Goal: Information Seeking & Learning: Learn about a topic

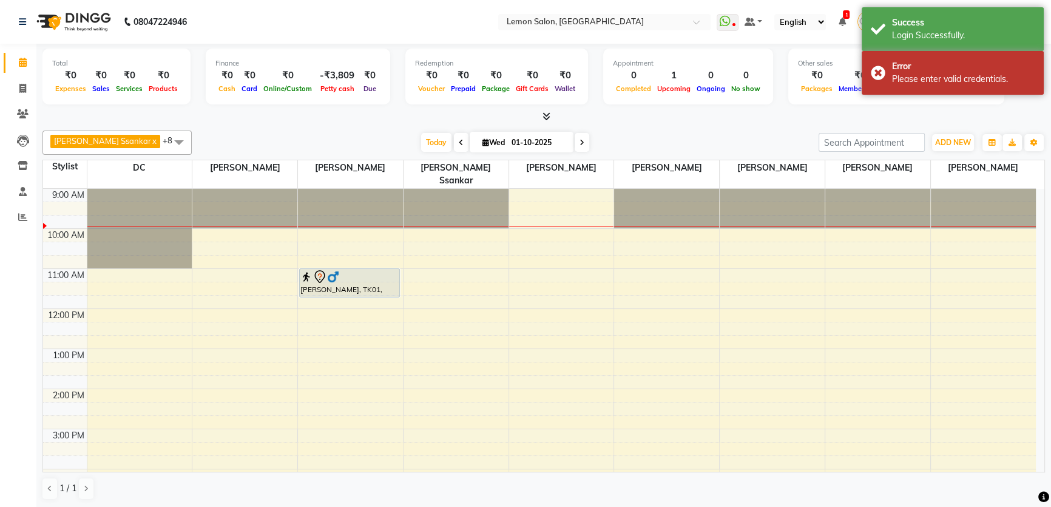
drag, startPoint x: 406, startPoint y: 115, endPoint x: 361, endPoint y: 140, distance: 51.3
click at [352, 132] on div "[PERSON_NAME] Ssankar x DC x [PERSON_NAME] x [PERSON_NAME] x [PERSON_NAME] x [P…" at bounding box center [543, 142] width 1003 height 24
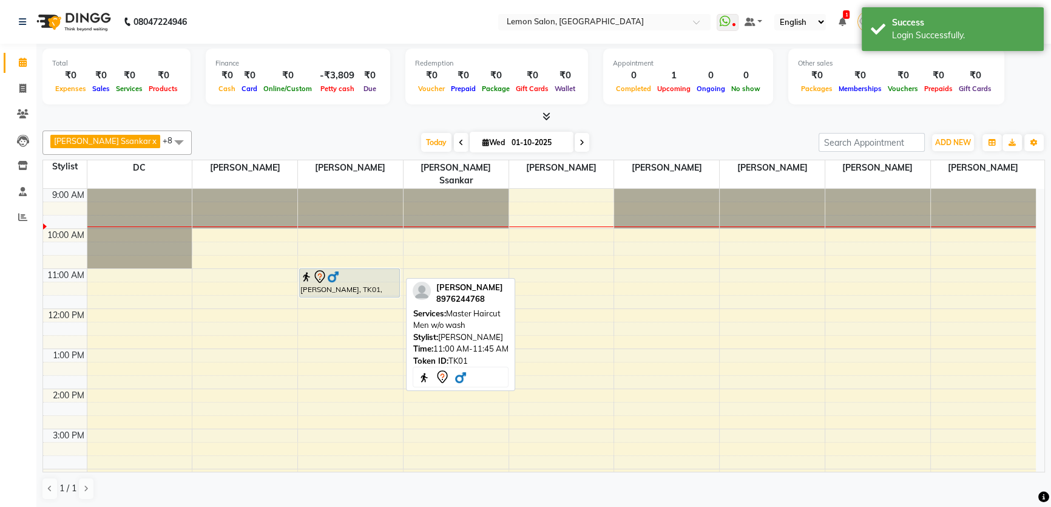
click at [373, 269] on div at bounding box center [349, 276] width 98 height 15
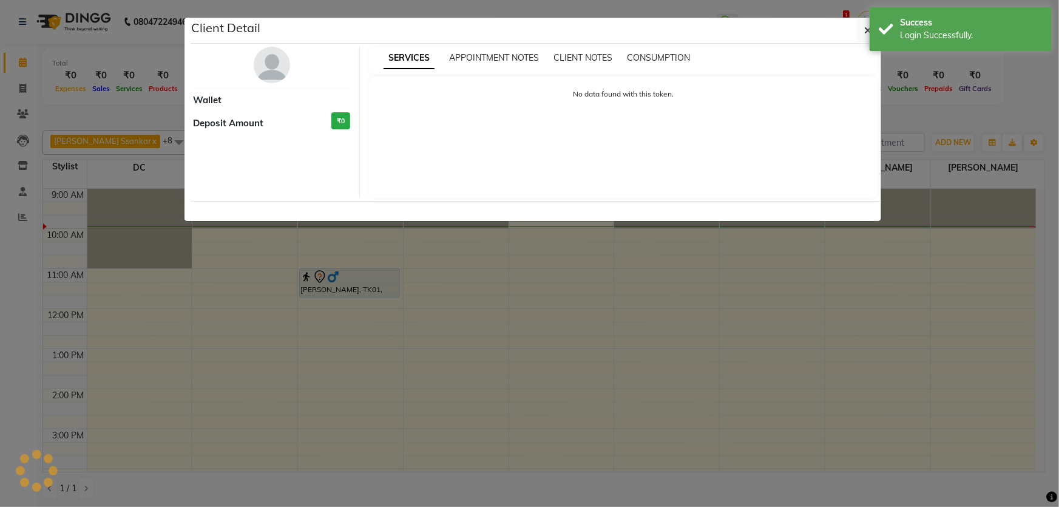
select select "7"
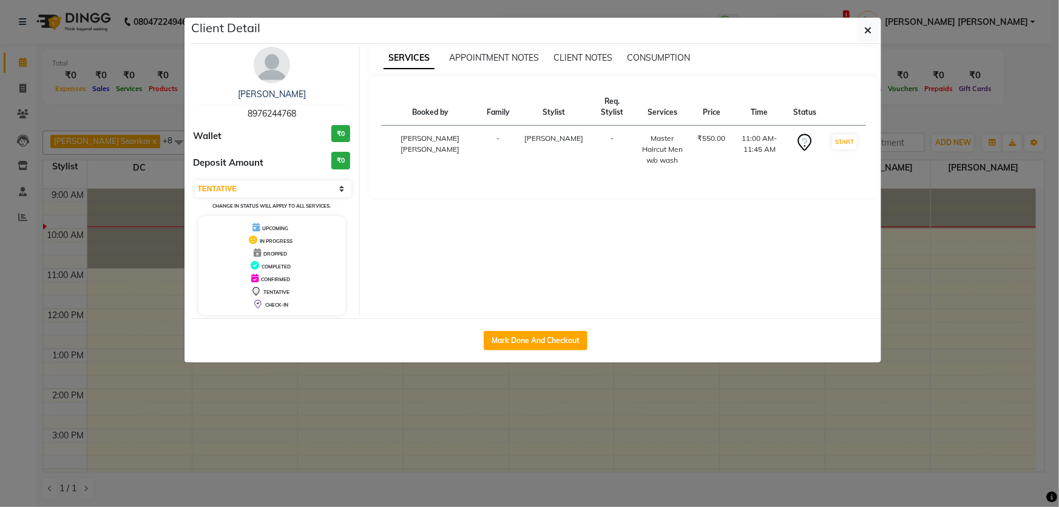
click at [953, 154] on ngb-modal-window "Client Detail Yash Solanki 8976244768 Wallet ₹0 Deposit Amount ₹0 Select IN SER…" at bounding box center [529, 253] width 1059 height 507
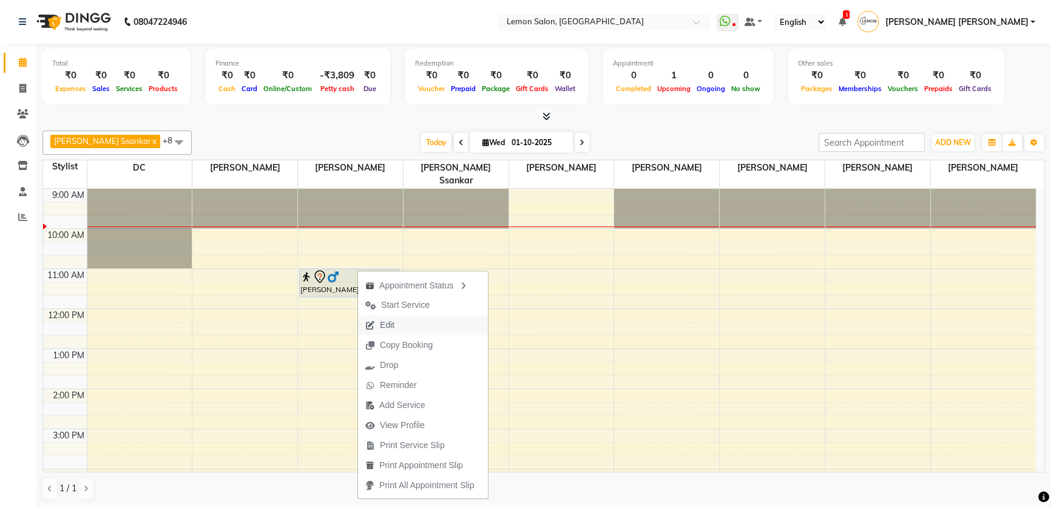
click at [380, 321] on span "Edit" at bounding box center [387, 325] width 15 height 13
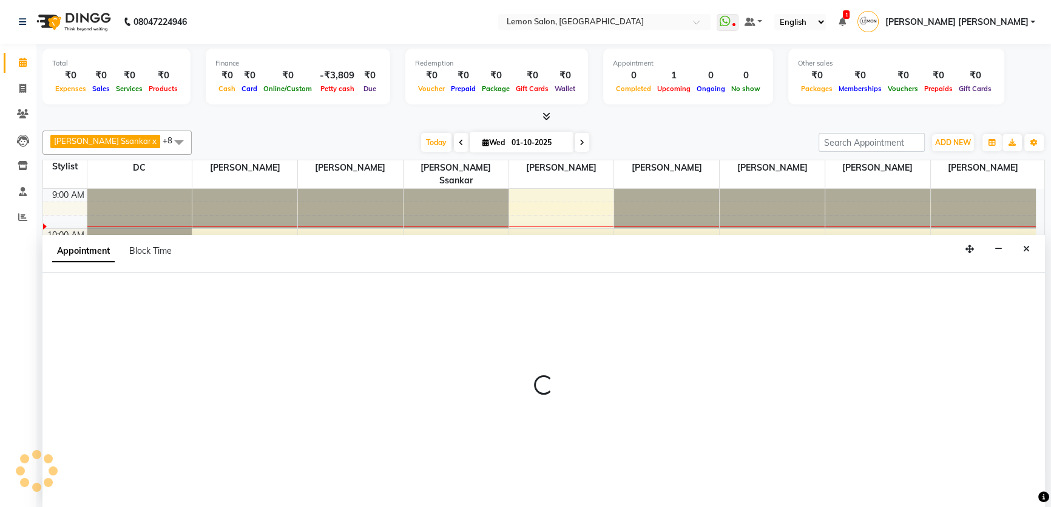
select select "tentative"
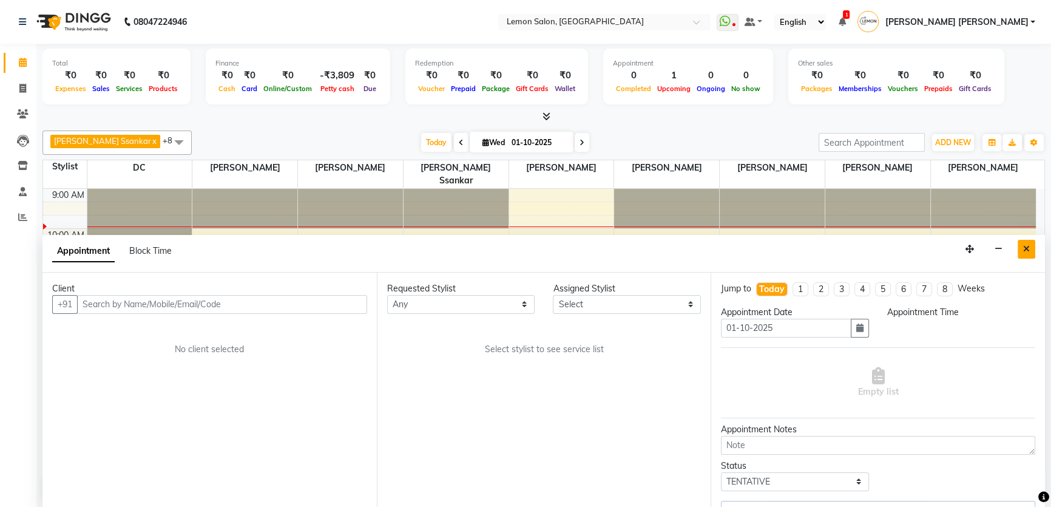
click at [1018, 255] on button "Close" at bounding box center [1027, 249] width 18 height 19
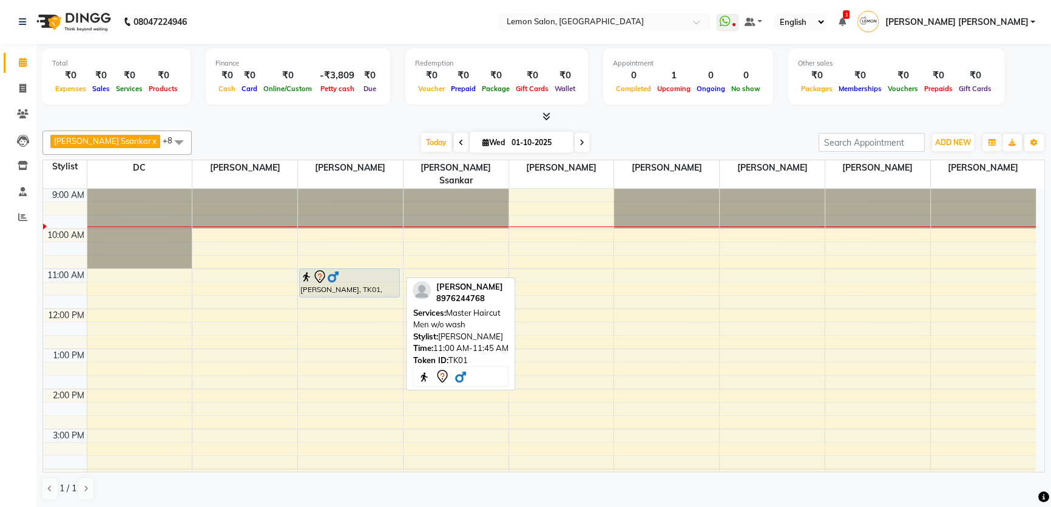
click at [360, 274] on div "Yash Solanki, TK01, 11:00 AM-11:45 AM, Master Haircut Men w/o wash" at bounding box center [350, 283] width 100 height 28
select select "7"
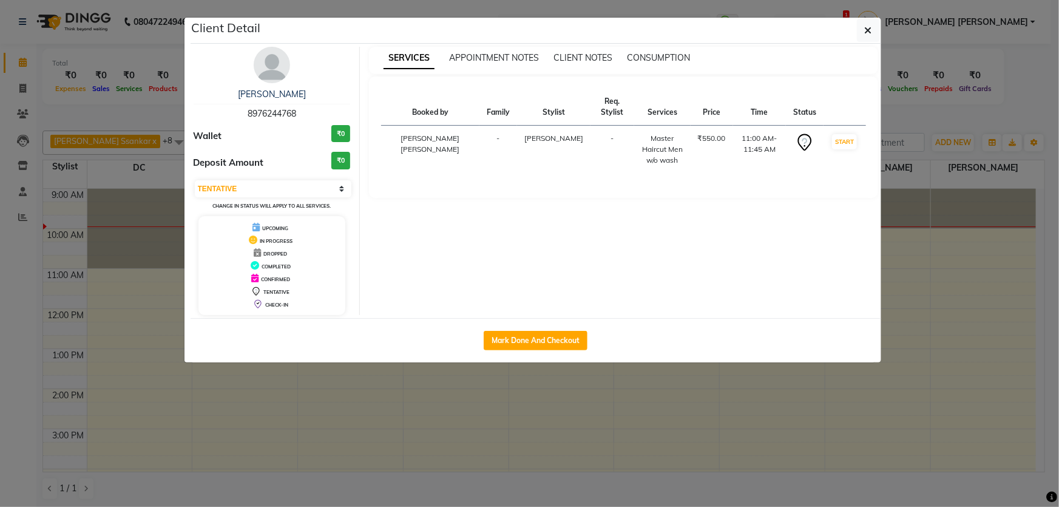
click at [566, 401] on ngb-modal-window "Client Detail Yash Solanki 8976244768 Wallet ₹0 Deposit Amount ₹0 Select IN SER…" at bounding box center [529, 253] width 1059 height 507
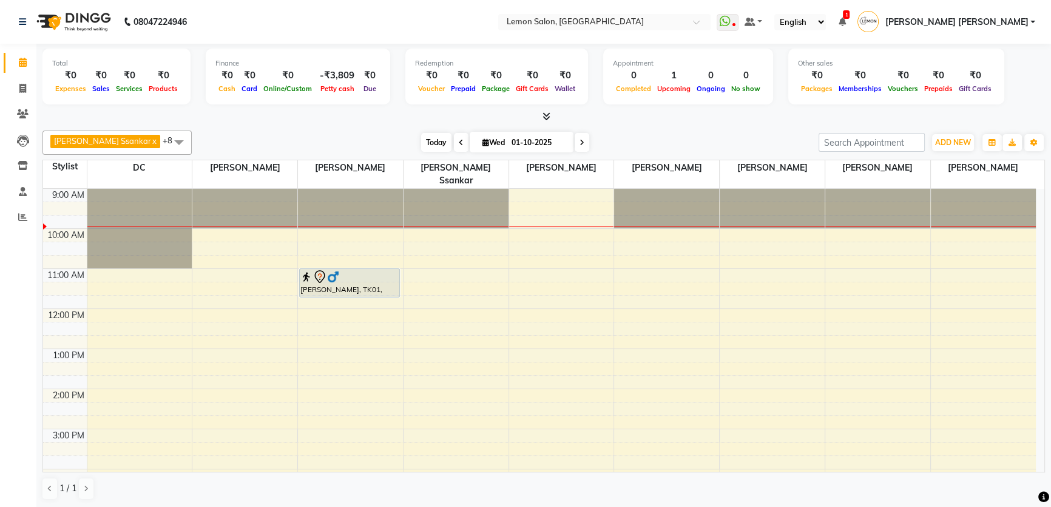
click at [424, 135] on span "Today" at bounding box center [436, 142] width 30 height 19
click at [285, 134] on div "Today Wed 01-10-2025" at bounding box center [505, 143] width 615 height 18
drag, startPoint x: 209, startPoint y: 61, endPoint x: 373, endPoint y: 86, distance: 165.1
click at [373, 86] on div "Finance ₹0 Cash ₹0 Card ₹0 Online/Custom -₹3,809 Petty cash ₹0 Due" at bounding box center [298, 77] width 184 height 56
click at [373, 86] on div "Due" at bounding box center [369, 88] width 21 height 13
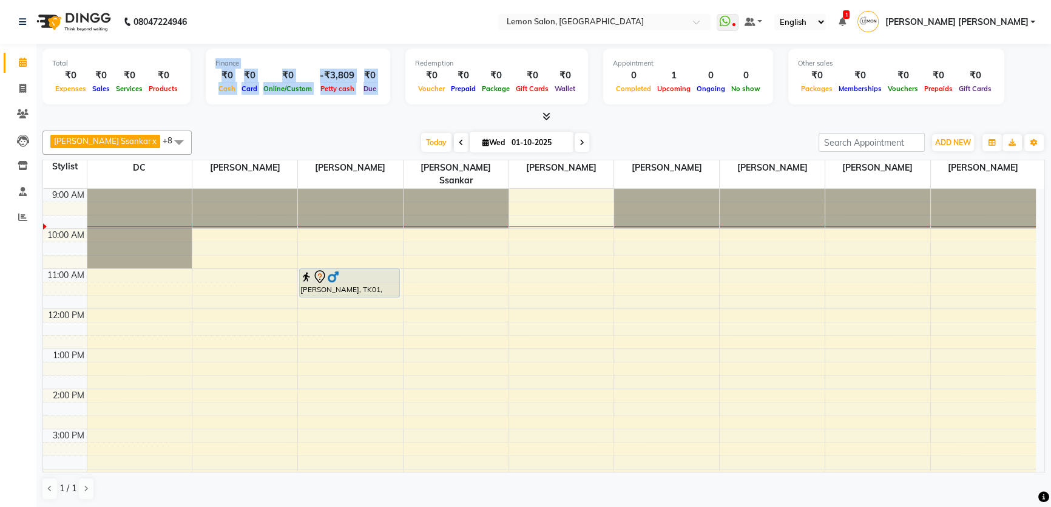
drag, startPoint x: 373, startPoint y: 86, endPoint x: 211, endPoint y: 61, distance: 164.0
click at [211, 61] on div "Finance ₹0 Cash ₹0 Card ₹0 Online/Custom -₹3,809 Petty cash ₹0 Due" at bounding box center [298, 77] width 184 height 56
drag, startPoint x: 211, startPoint y: 61, endPoint x: 379, endPoint y: 92, distance: 171.5
click at [379, 92] on div "Finance ₹0 Cash ₹0 Card ₹0 Online/Custom -₹3,809 Petty cash ₹0 Due" at bounding box center [298, 77] width 184 height 56
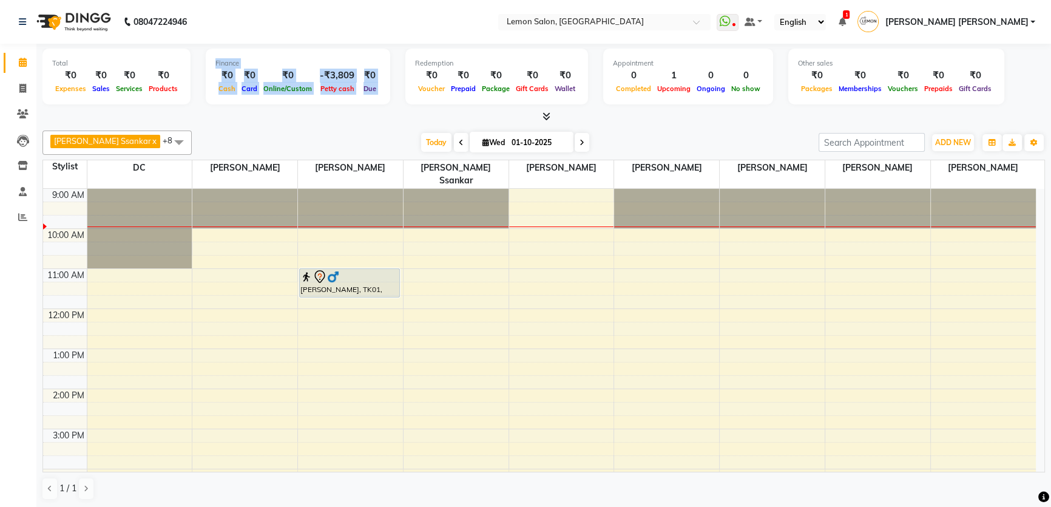
click at [379, 92] on div "Finance ₹0 Cash ₹0 Card ₹0 Online/Custom -₹3,809 Petty cash ₹0 Due" at bounding box center [298, 77] width 184 height 56
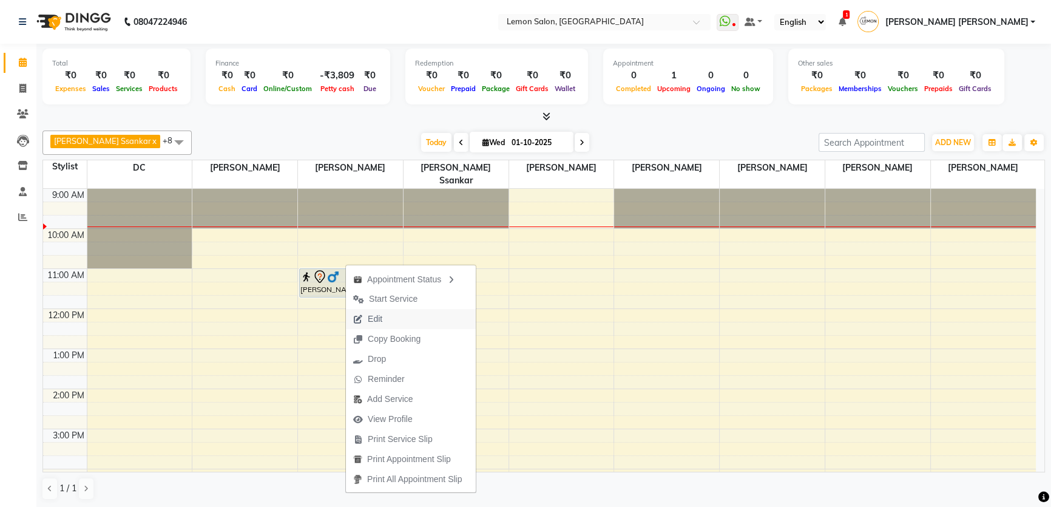
click at [380, 318] on span "Edit" at bounding box center [375, 319] width 15 height 13
select select "tentative"
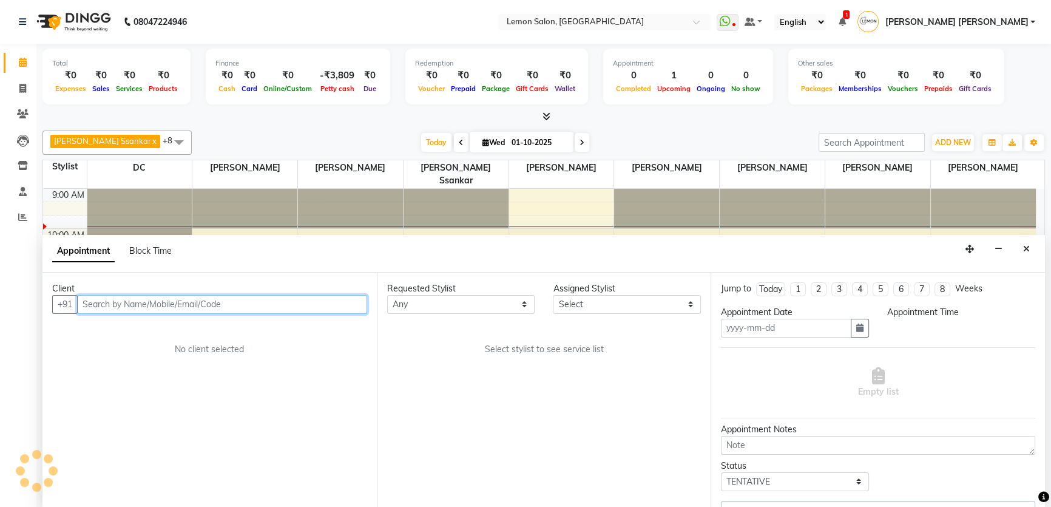
type input "01-10-2025"
select select "70796"
select select "660"
select select "676"
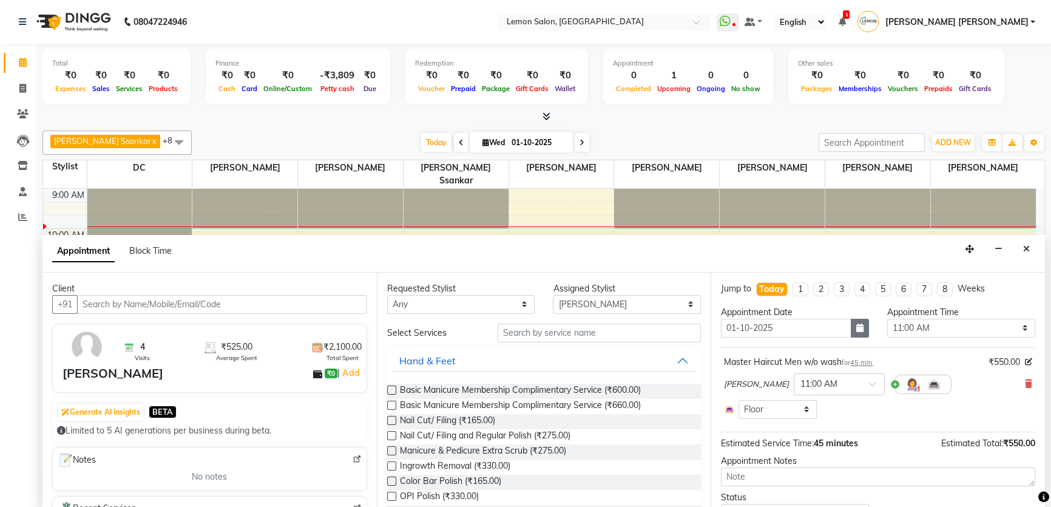
click at [859, 323] on button "button" at bounding box center [860, 328] width 18 height 19
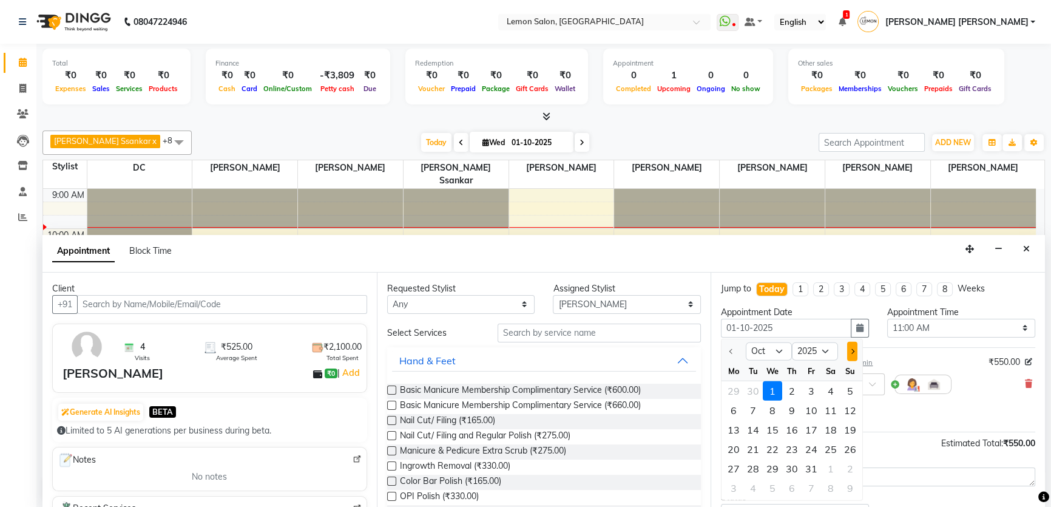
click at [853, 346] on button "Next month" at bounding box center [852, 351] width 10 height 19
select select "11"
click at [828, 388] on div "1" at bounding box center [830, 390] width 19 height 19
type input "01-11-2025"
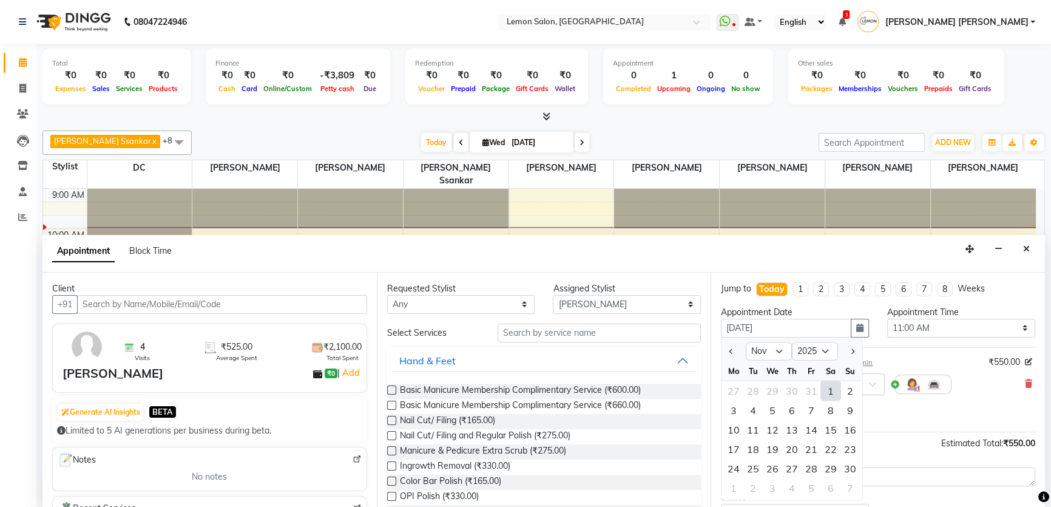
select select "660"
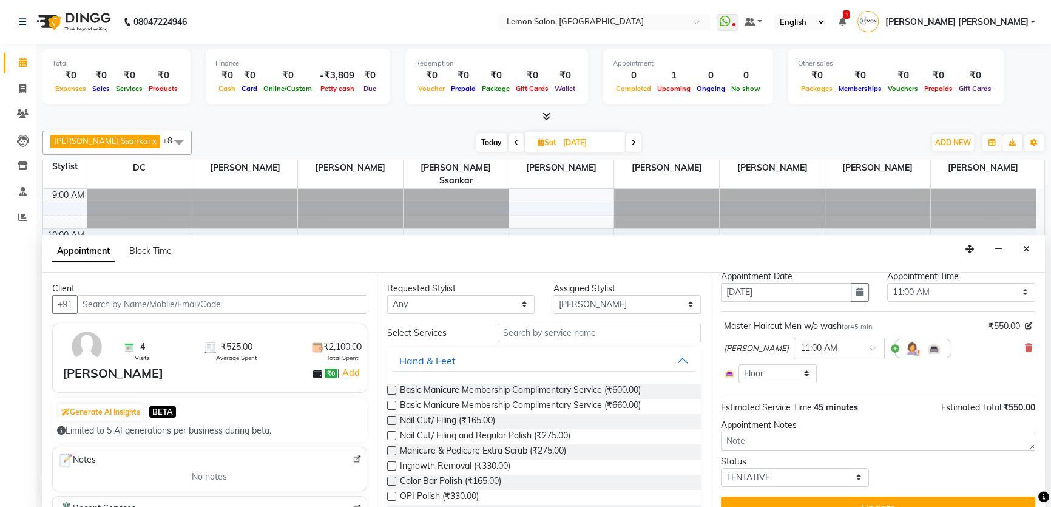
scroll to position [55, 0]
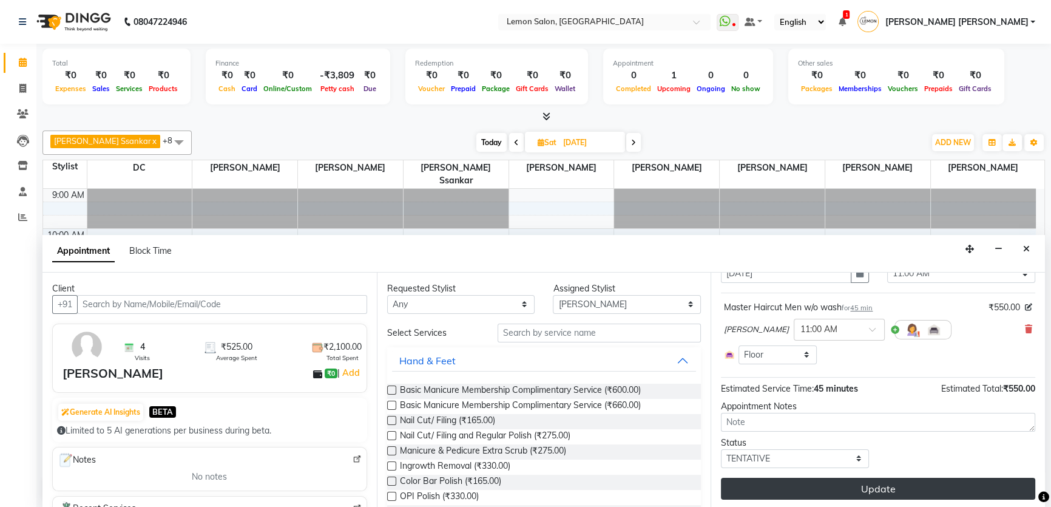
click at [819, 484] on button "Update" at bounding box center [878, 489] width 314 height 22
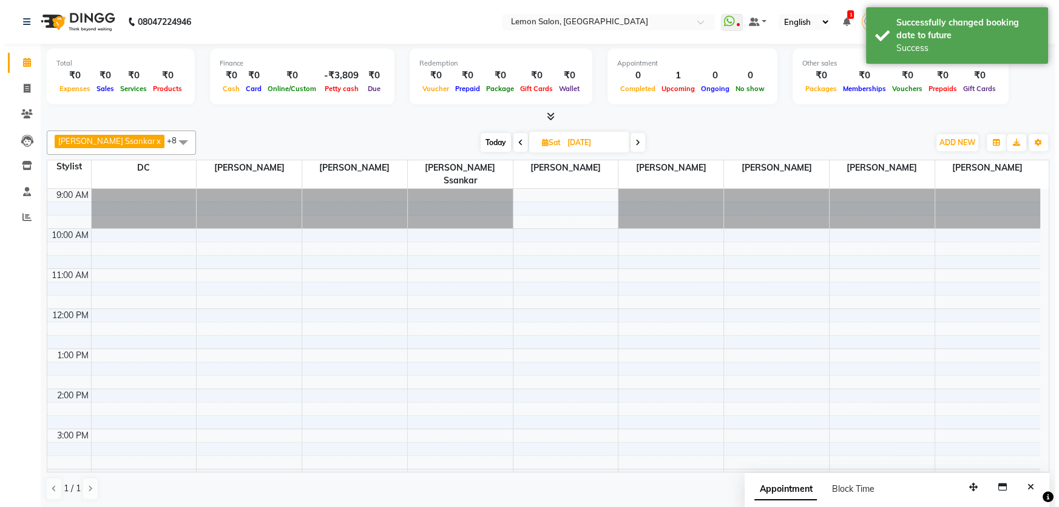
scroll to position [0, 0]
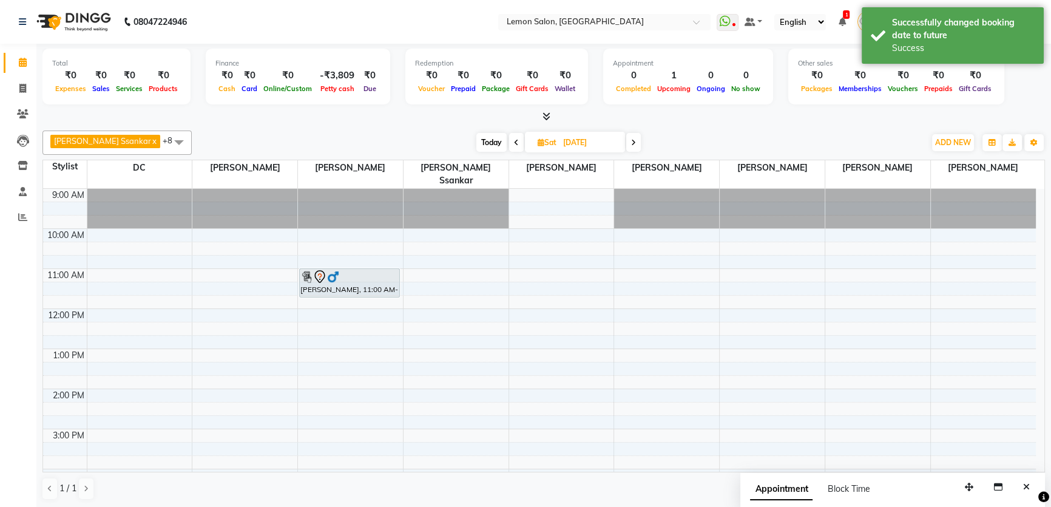
click at [476, 147] on span "Today" at bounding box center [491, 142] width 30 height 19
type input "01-10-2025"
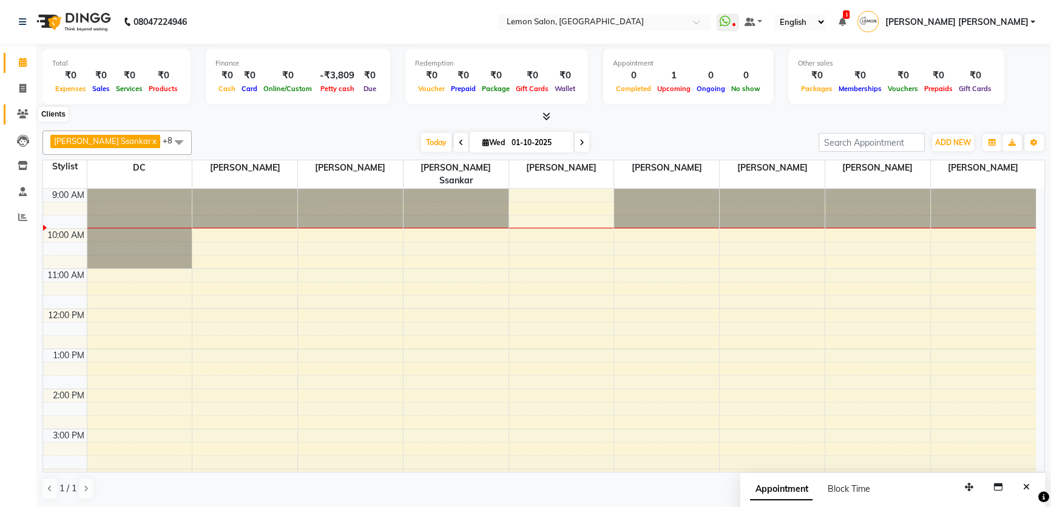
click at [15, 110] on span at bounding box center [22, 114] width 21 height 14
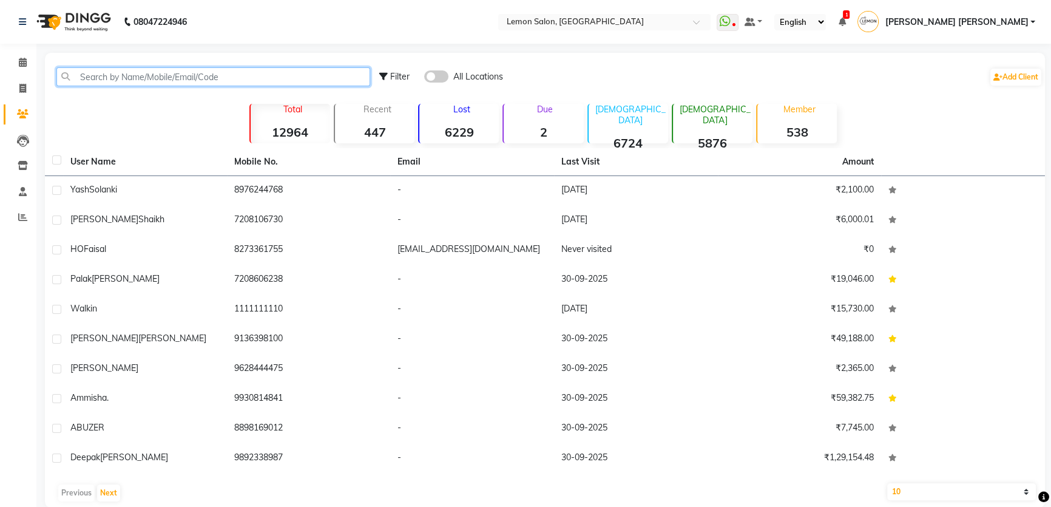
click at [150, 83] on input "text" at bounding box center [213, 76] width 314 height 19
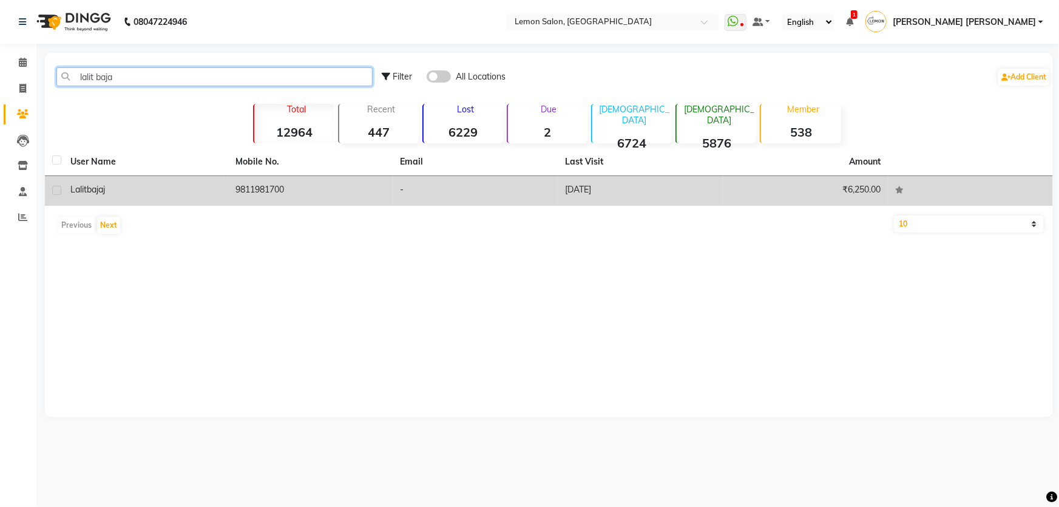
type input "lalit baja"
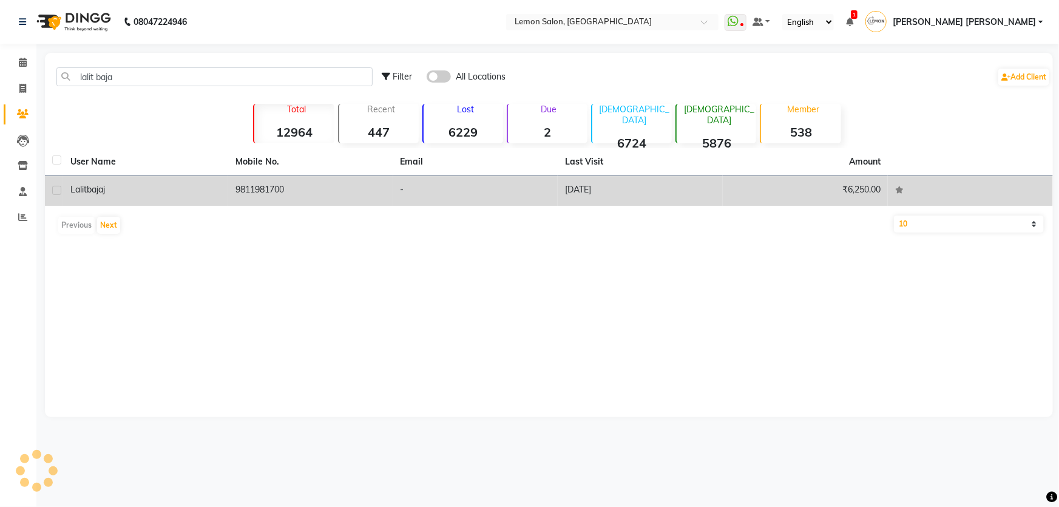
click at [84, 187] on span "Lalit" at bounding box center [78, 189] width 16 height 11
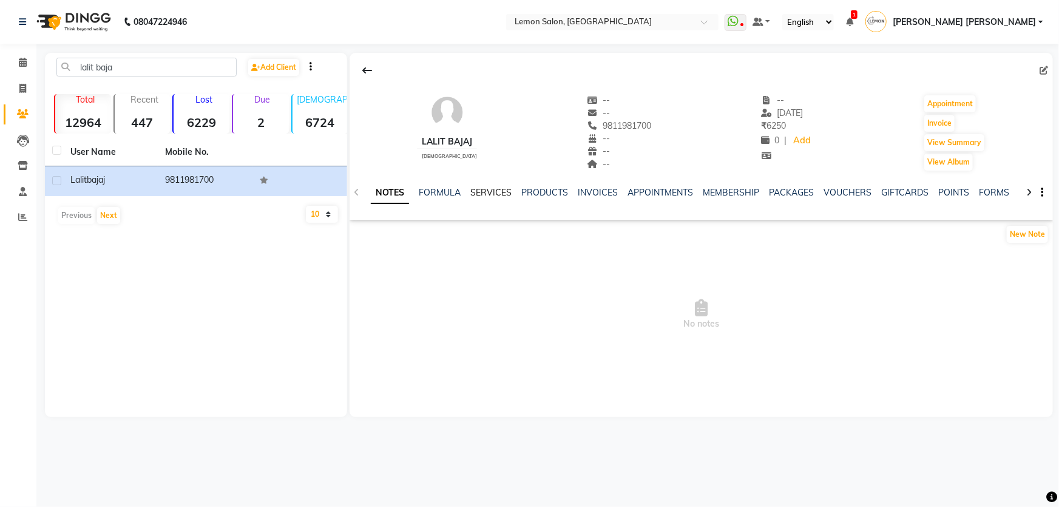
click at [487, 194] on link "SERVICES" at bounding box center [490, 192] width 41 height 11
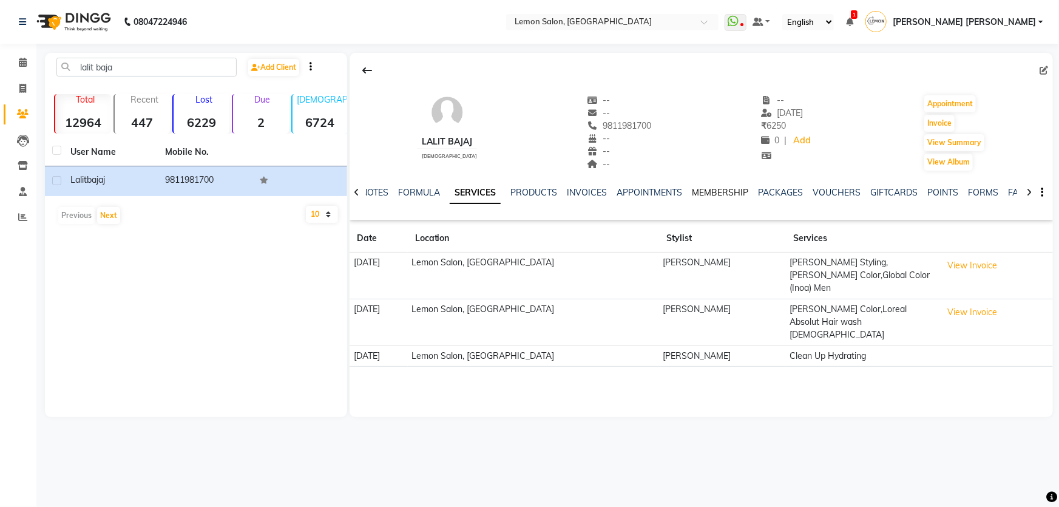
click at [732, 189] on link "MEMBERSHIP" at bounding box center [720, 192] width 56 height 11
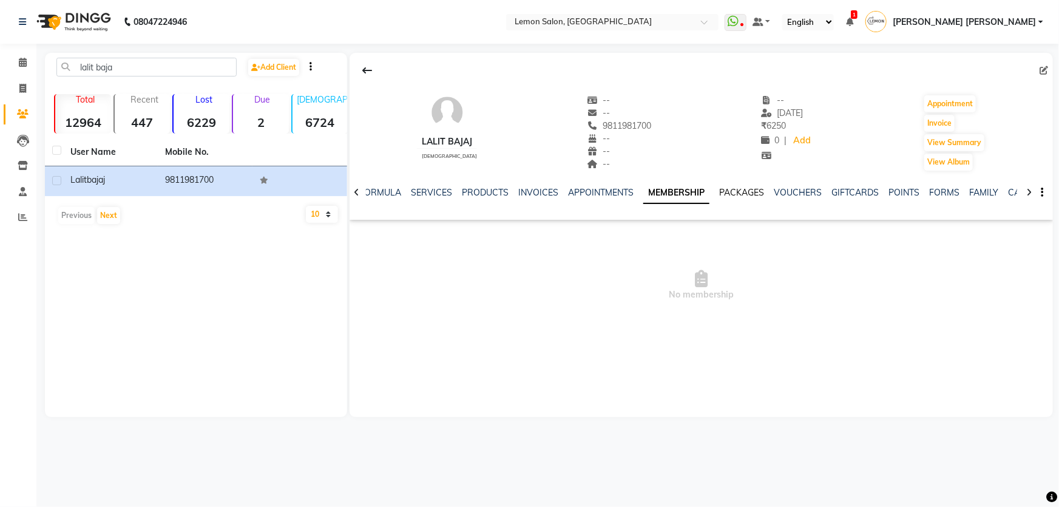
click at [744, 196] on link "PACKAGES" at bounding box center [741, 192] width 45 height 11
click at [778, 189] on link "VOUCHERS" at bounding box center [788, 192] width 48 height 11
click at [812, 191] on link "GIFTCARDS" at bounding box center [835, 192] width 47 height 11
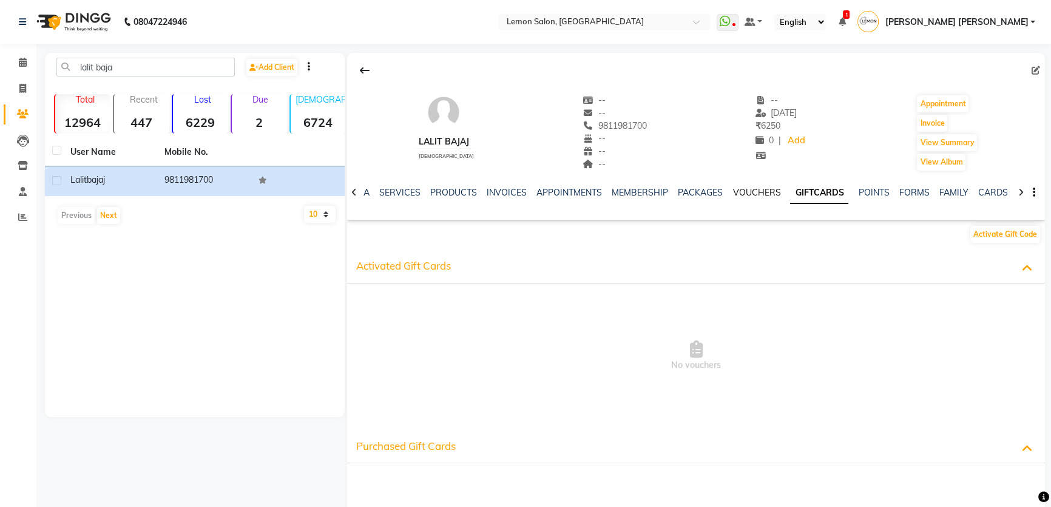
click at [744, 194] on link "VOUCHERS" at bounding box center [756, 192] width 48 height 11
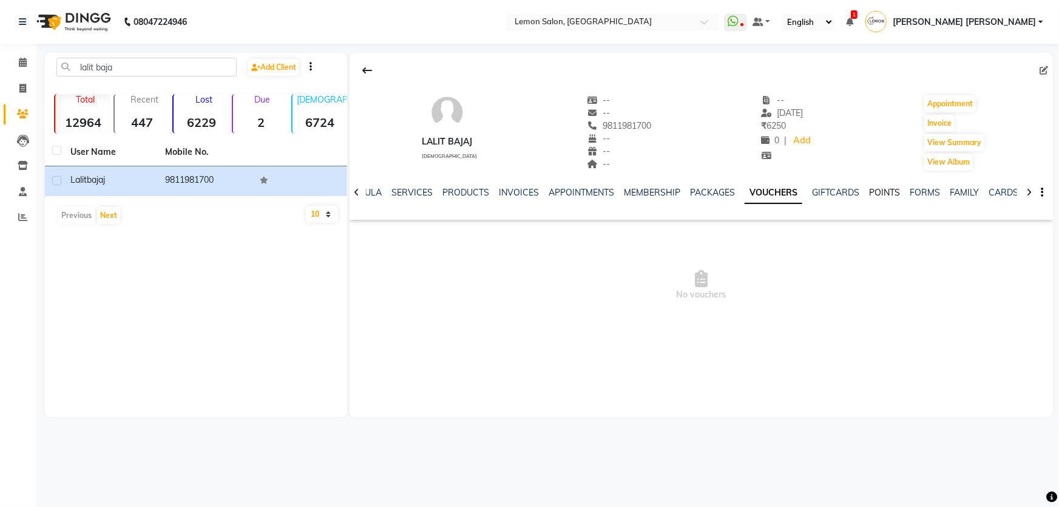
click at [879, 190] on link "POINTS" at bounding box center [884, 192] width 31 height 11
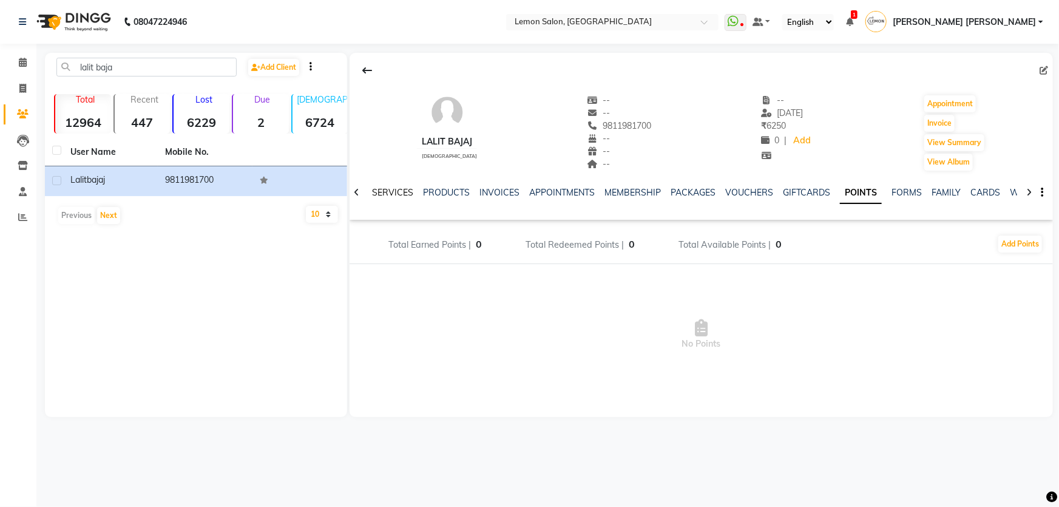
click at [404, 191] on link "SERVICES" at bounding box center [392, 192] width 41 height 11
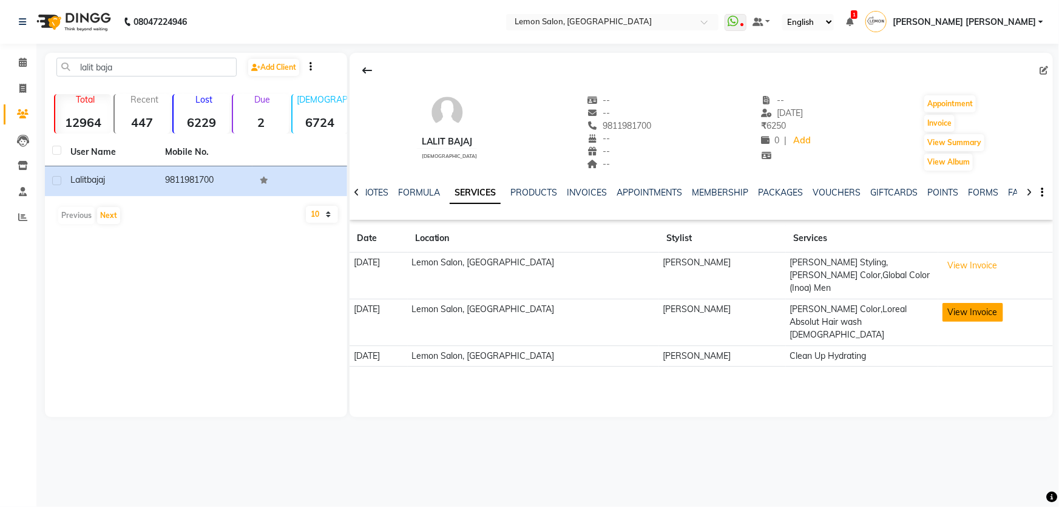
click at [968, 303] on button "View Invoice" at bounding box center [972, 312] width 61 height 19
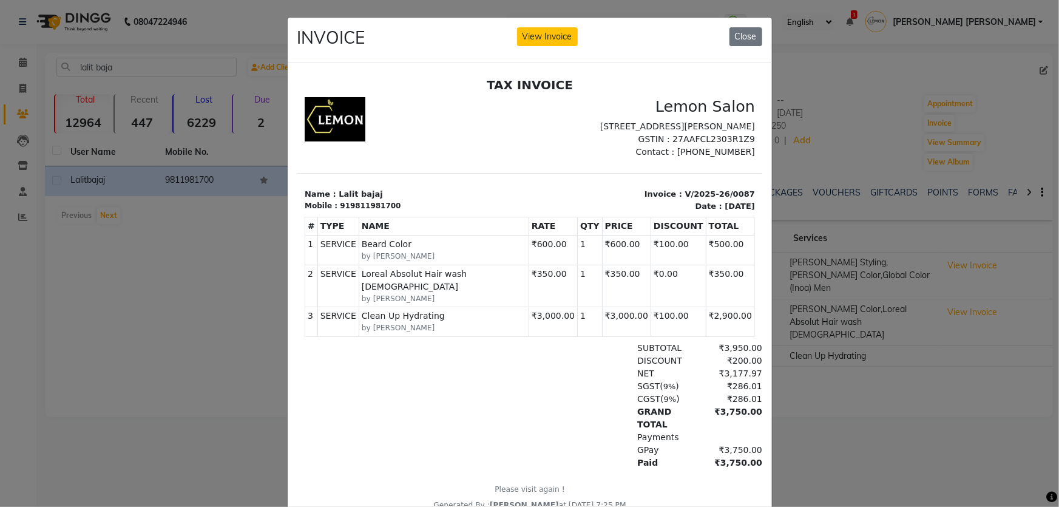
click at [891, 269] on ngb-modal-window "INVOICE View Invoice Close" at bounding box center [529, 253] width 1059 height 507
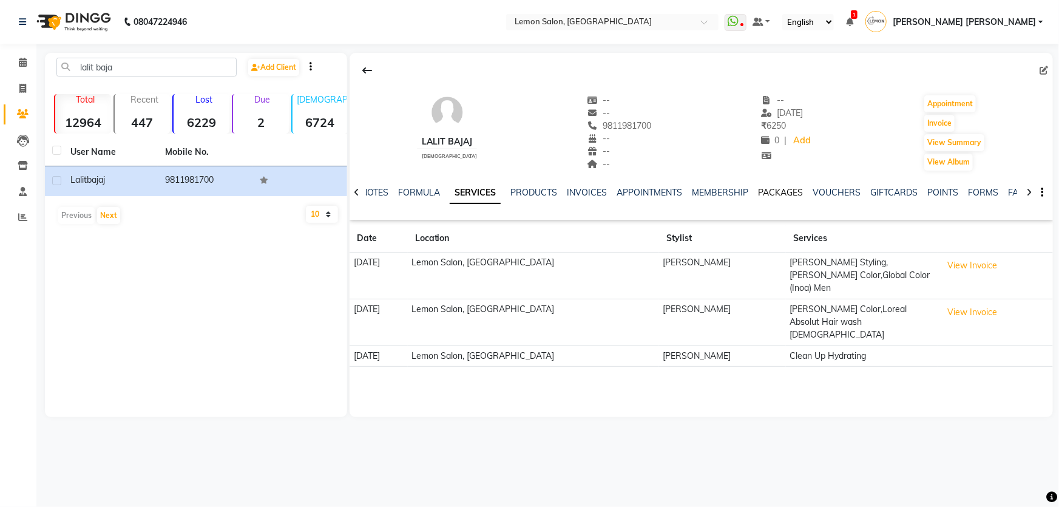
click at [778, 194] on link "PACKAGES" at bounding box center [780, 192] width 45 height 11
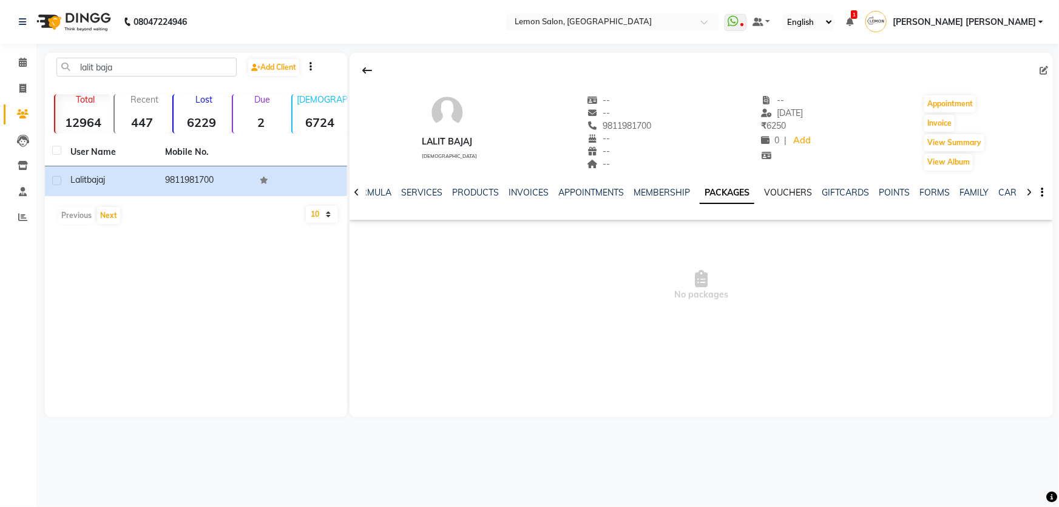
click at [778, 194] on link "VOUCHERS" at bounding box center [788, 192] width 48 height 11
click at [831, 193] on link "GIFTCARDS" at bounding box center [835, 192] width 47 height 11
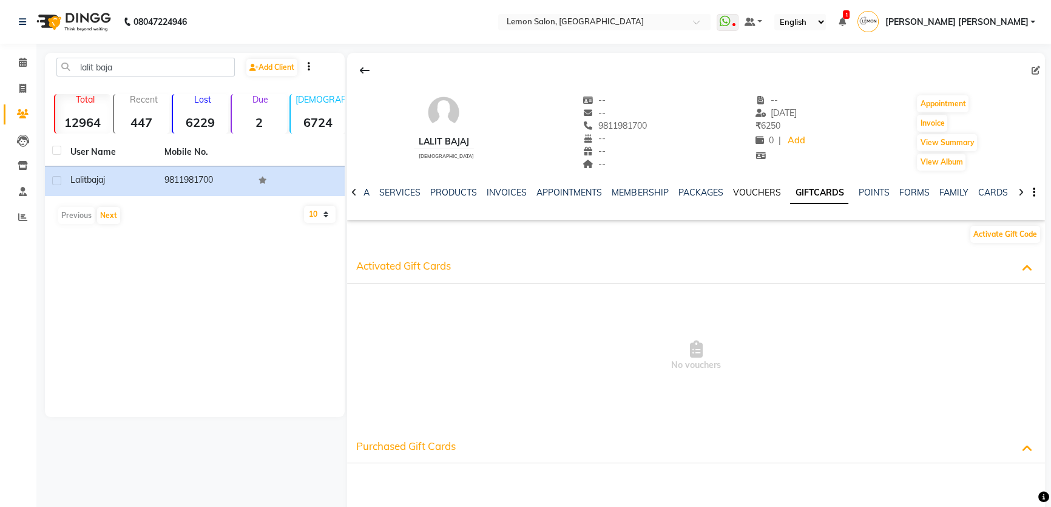
click at [759, 190] on link "VOUCHERS" at bounding box center [756, 192] width 48 height 11
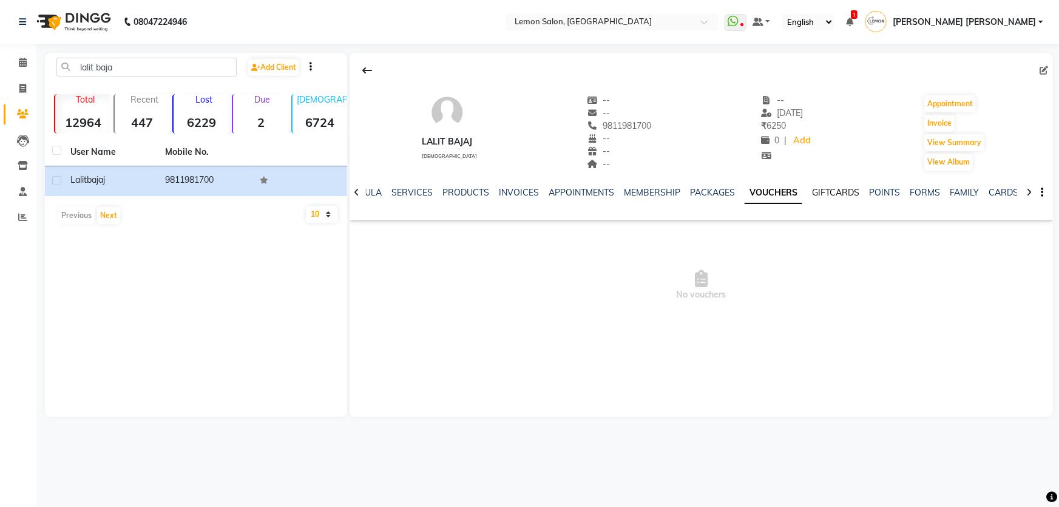
drag, startPoint x: 801, startPoint y: 189, endPoint x: 830, endPoint y: 189, distance: 29.1
click at [822, 189] on ul "NOTES FORMULA SERVICES PRODUCTS INVOICES APPOINTMENTS MEMBERSHIP PACKAGES VOUCH…" at bounding box center [687, 192] width 769 height 13
click at [830, 189] on link "GIFTCARDS" at bounding box center [835, 192] width 47 height 11
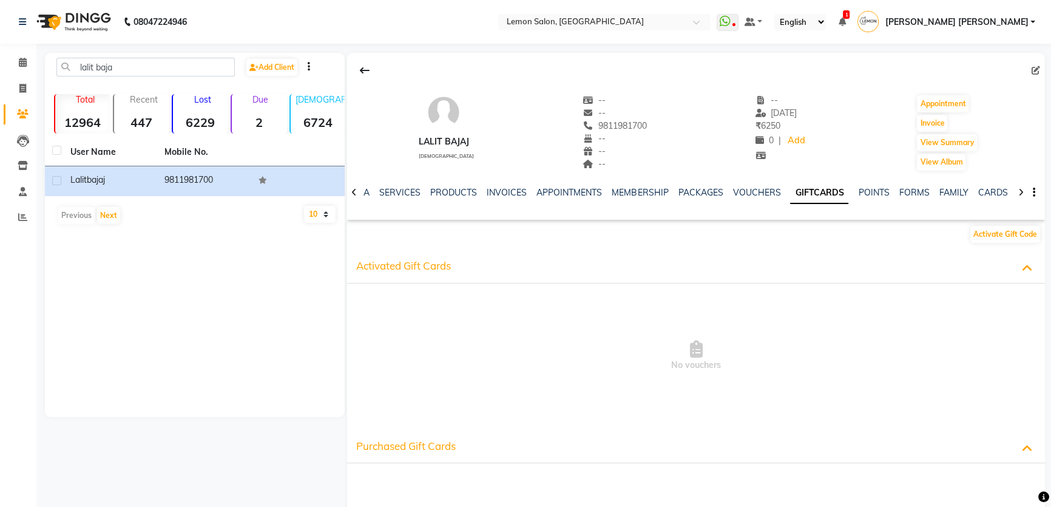
click at [885, 191] on ul "NOTES FORMULA SERVICES PRODUCTS INVOICES APPOINTMENTS MEMBERSHIP PACKAGES VOUCH…" at bounding box center [676, 192] width 771 height 13
click at [858, 191] on link "POINTS" at bounding box center [873, 192] width 31 height 11
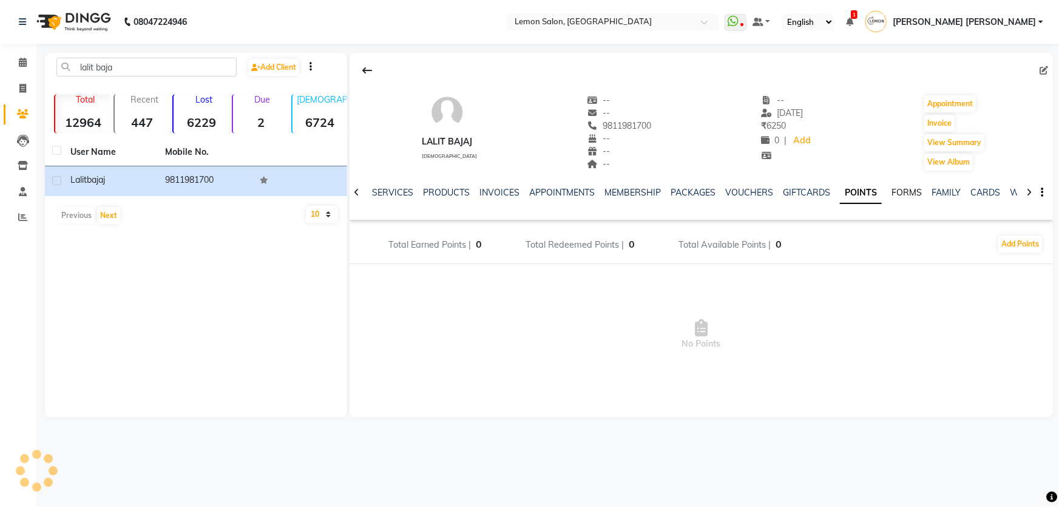
click at [891, 192] on link "FORMS" at bounding box center [906, 192] width 30 height 11
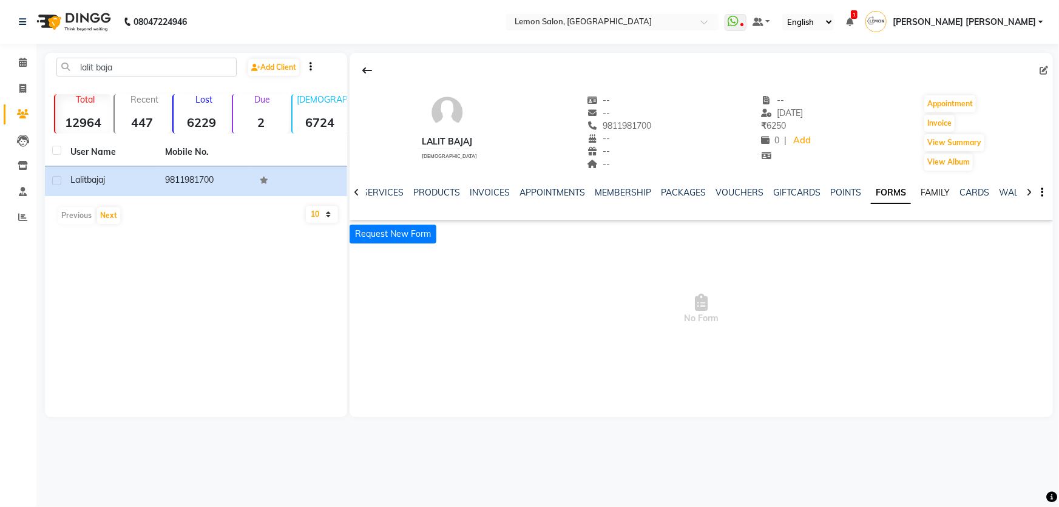
click at [921, 196] on link "FAMILY" at bounding box center [935, 192] width 29 height 11
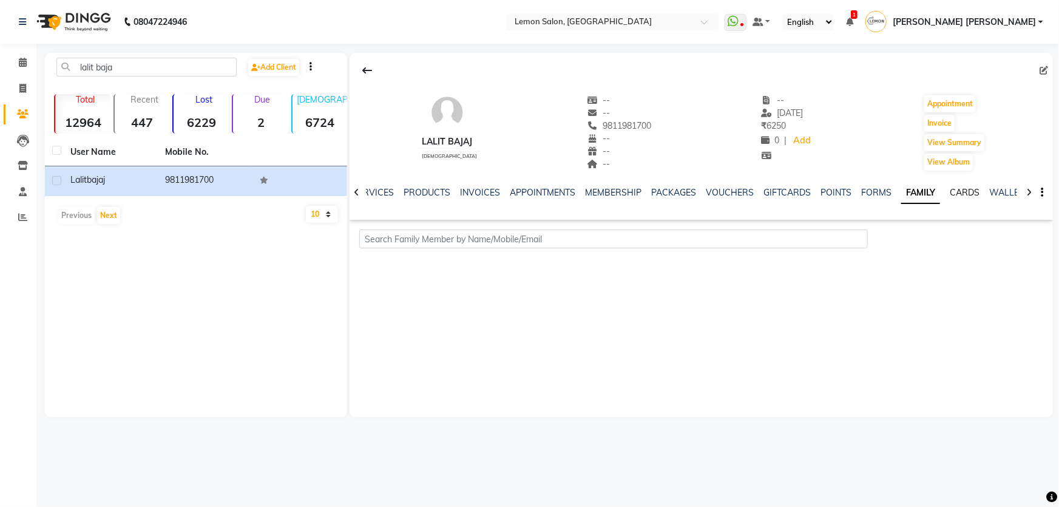
drag, startPoint x: 947, startPoint y: 196, endPoint x: 991, endPoint y: 196, distance: 43.7
click at [950, 196] on link "CARDS" at bounding box center [965, 192] width 30 height 11
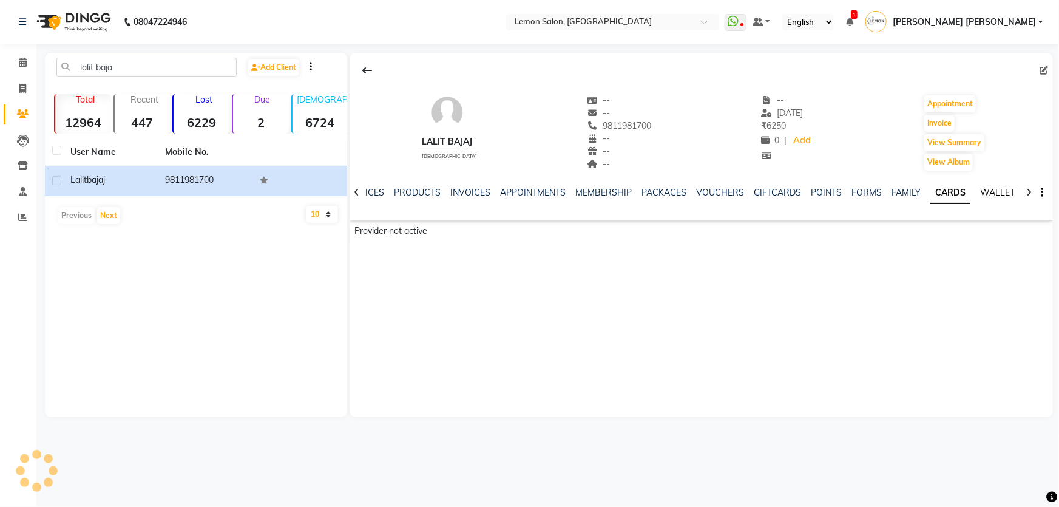
click at [991, 196] on link "WALLET" at bounding box center [997, 192] width 35 height 11
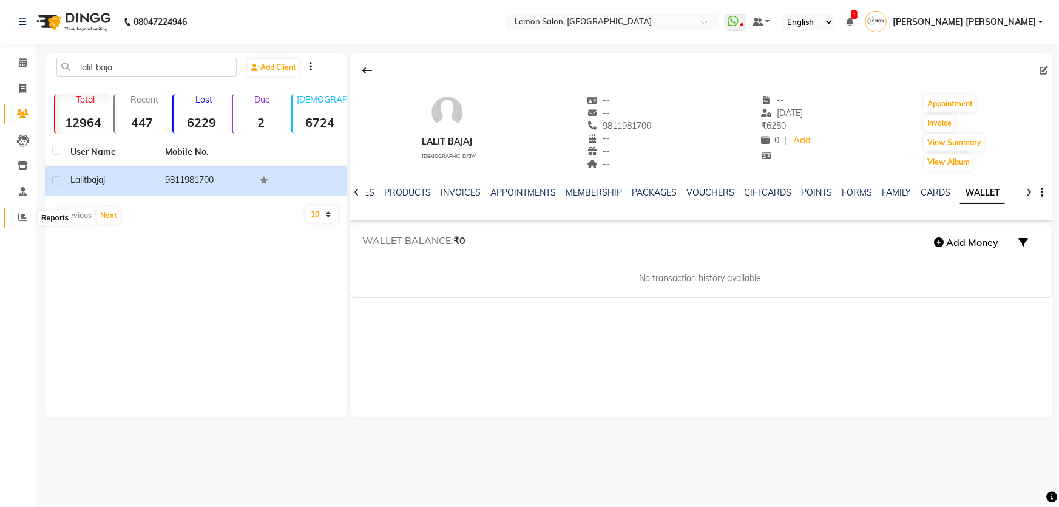
click at [32, 220] on span at bounding box center [22, 218] width 21 height 14
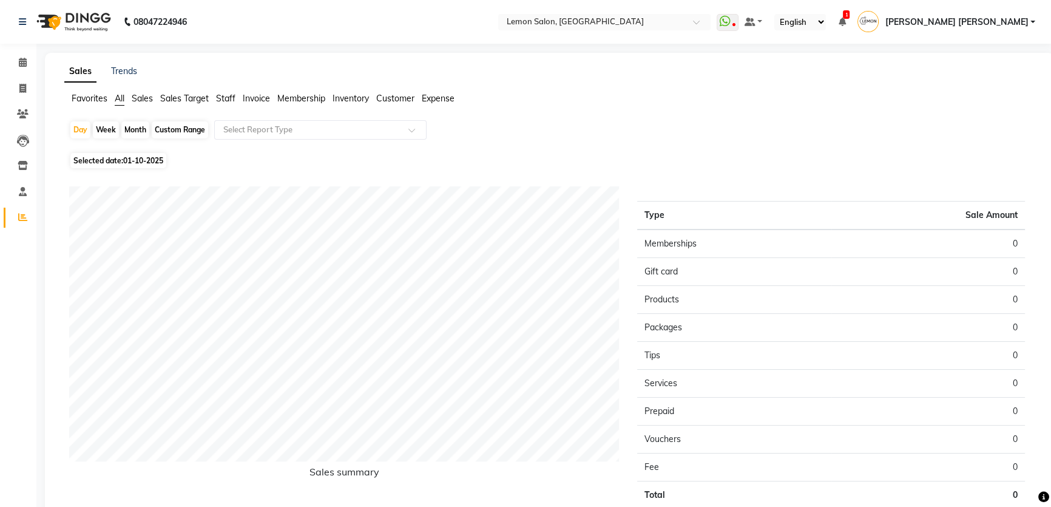
click at [231, 98] on span "Staff" at bounding box center [225, 98] width 19 height 11
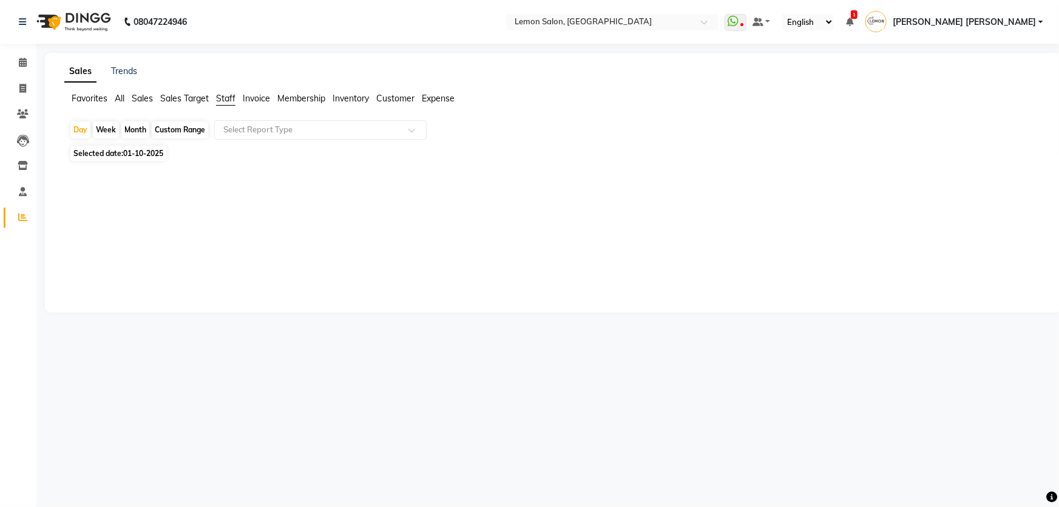
click at [145, 96] on span "Sales" at bounding box center [142, 98] width 21 height 11
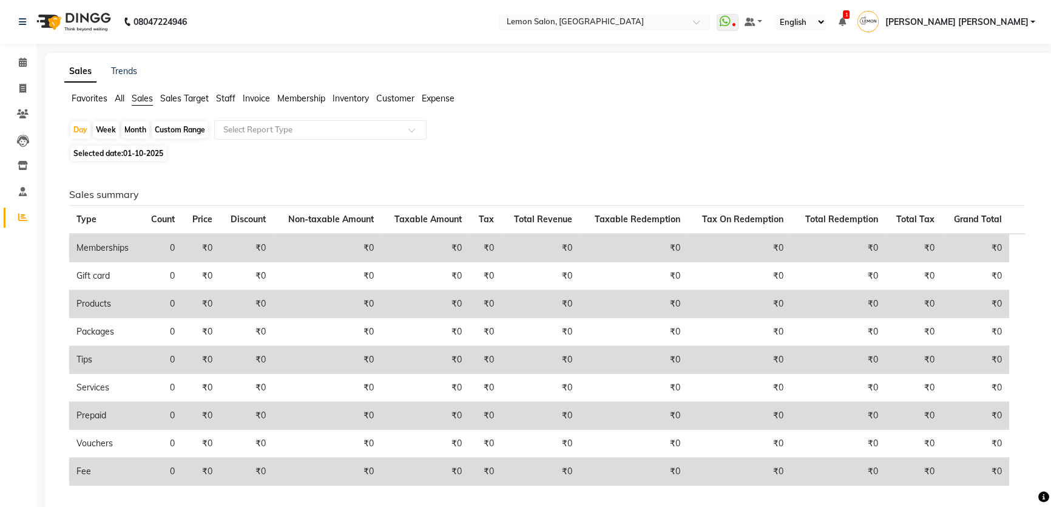
click at [130, 133] on div "Month" at bounding box center [135, 129] width 28 height 17
select select "10"
select select "2025"
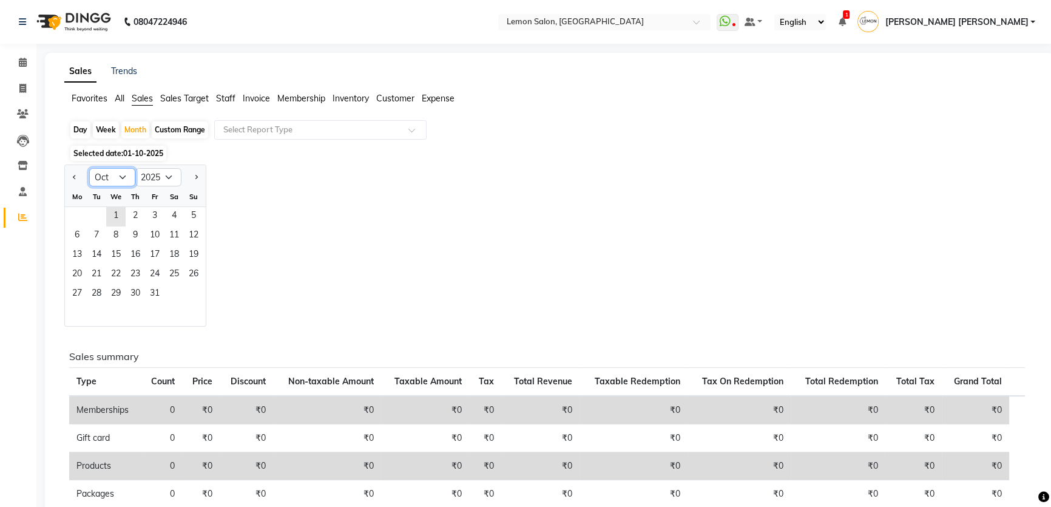
click at [106, 178] on select "Jan Feb Mar Apr May Jun Jul Aug Sep Oct Nov Dec" at bounding box center [112, 177] width 46 height 18
click at [116, 182] on select "Jan Feb Mar Apr May Jun Jul Aug Sep Oct Nov Dec" at bounding box center [112, 177] width 46 height 18
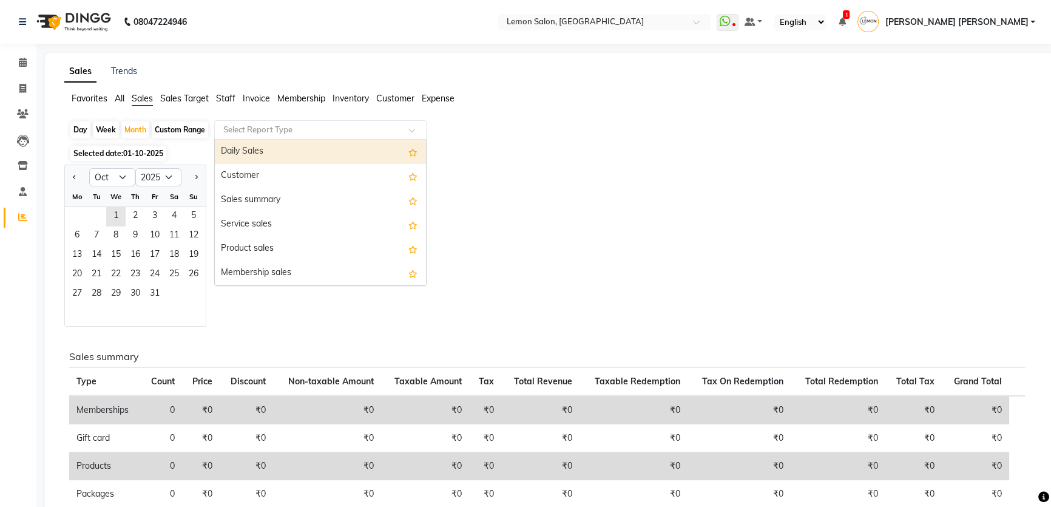
click at [328, 128] on input "text" at bounding box center [308, 130] width 175 height 12
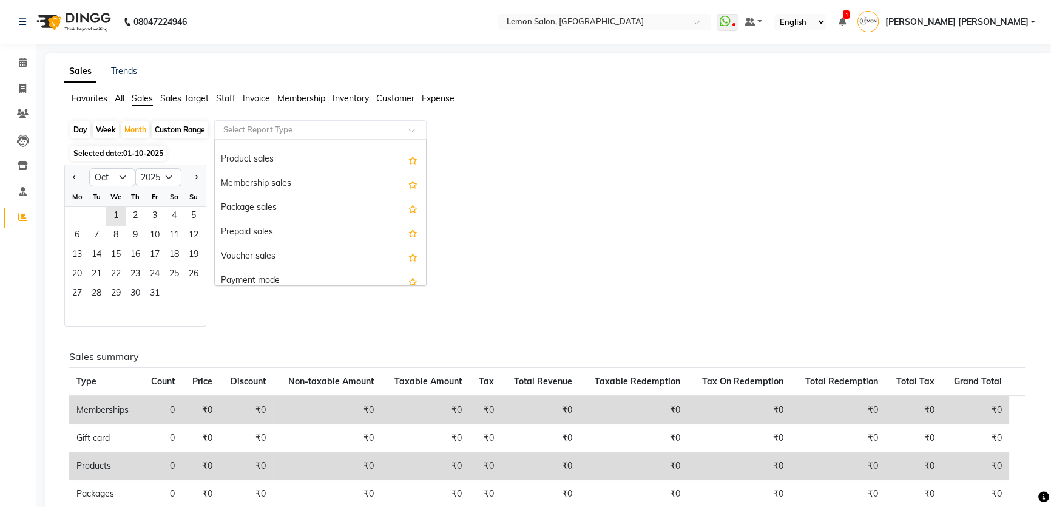
scroll to position [97, 0]
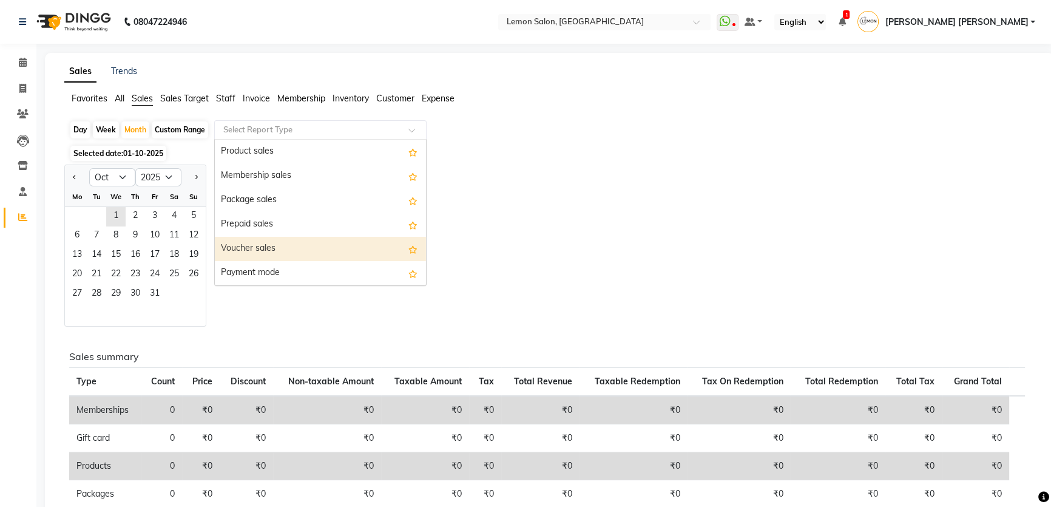
click at [288, 245] on div "Voucher sales" at bounding box center [320, 249] width 211 height 24
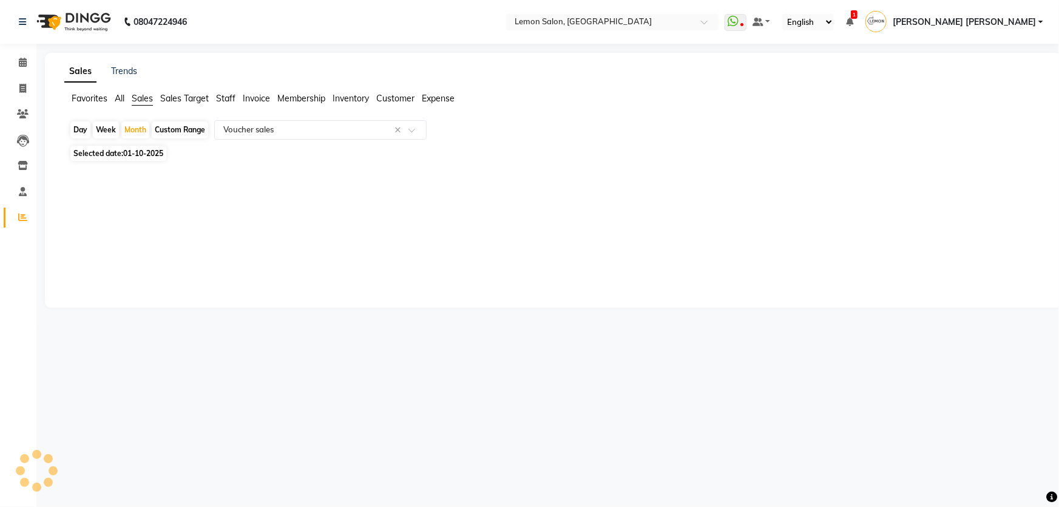
click at [177, 125] on div "Custom Range" at bounding box center [180, 129] width 56 height 17
select select "10"
select select "2025"
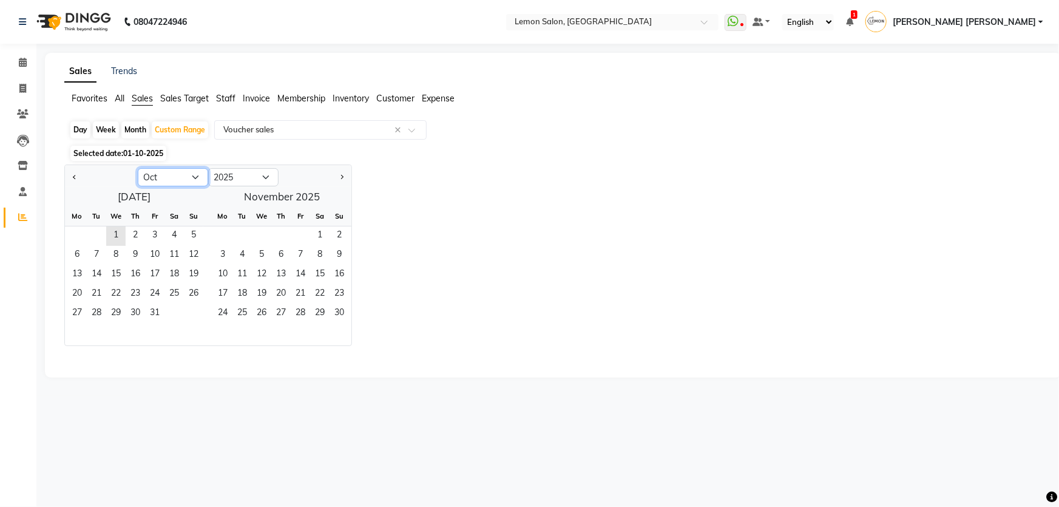
click at [176, 178] on select "Jan Feb Mar Apr May Jun Jul Aug Sep Oct Nov Dec" at bounding box center [173, 177] width 70 height 18
select select "1"
click at [138, 168] on select "Jan Feb Mar Apr May Jun Jul Aug Sep Oct Nov Dec" at bounding box center [173, 177] width 70 height 18
click at [242, 178] on select "2015 2016 2017 2018 2019 2020 2021 2022 2023 2024 2025 2026 2027 2028 2029 2030…" at bounding box center [243, 177] width 70 height 18
select select "2022"
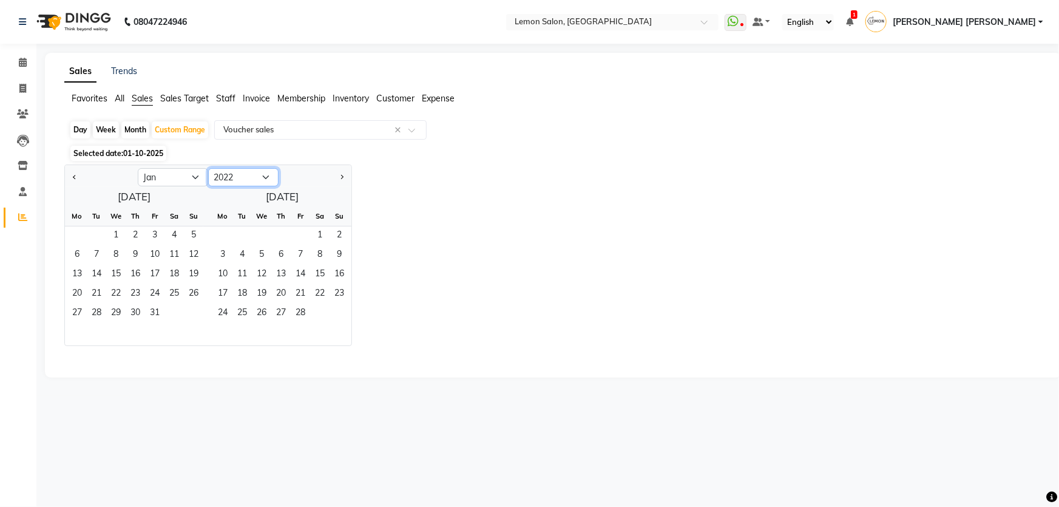
click at [208, 168] on select "2015 2016 2017 2018 2019 2020 2021 2022 2023 2024 2025 2026 2027 2028 2029 2030…" at bounding box center [243, 177] width 70 height 18
click at [171, 236] on span "1" at bounding box center [173, 235] width 19 height 19
click at [161, 172] on select "Jan Feb Mar Apr May Jun Jul Aug Sep Oct Nov Dec" at bounding box center [173, 177] width 70 height 18
select select "12"
click at [138, 168] on select "Jan Feb Mar Apr May Jun Jul Aug Sep Oct Nov Dec" at bounding box center [173, 177] width 70 height 18
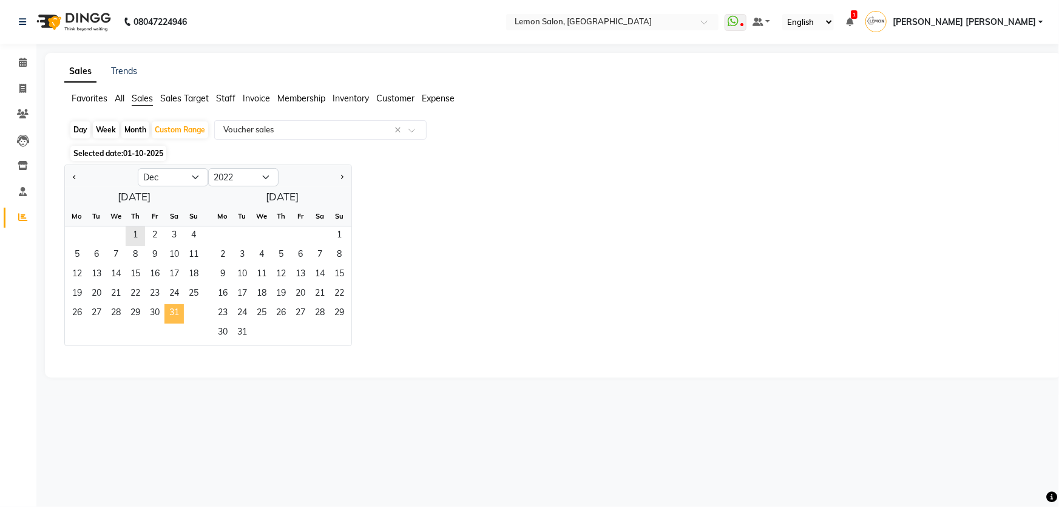
click at [172, 316] on span "31" at bounding box center [173, 313] width 19 height 19
select select "csv"
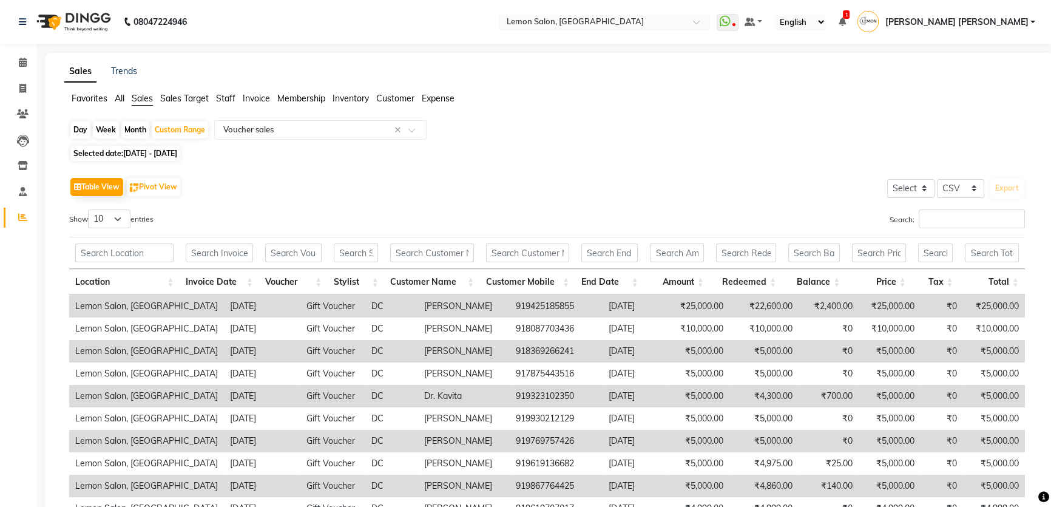
click at [811, 282] on th "Balance" at bounding box center [814, 282] width 64 height 26
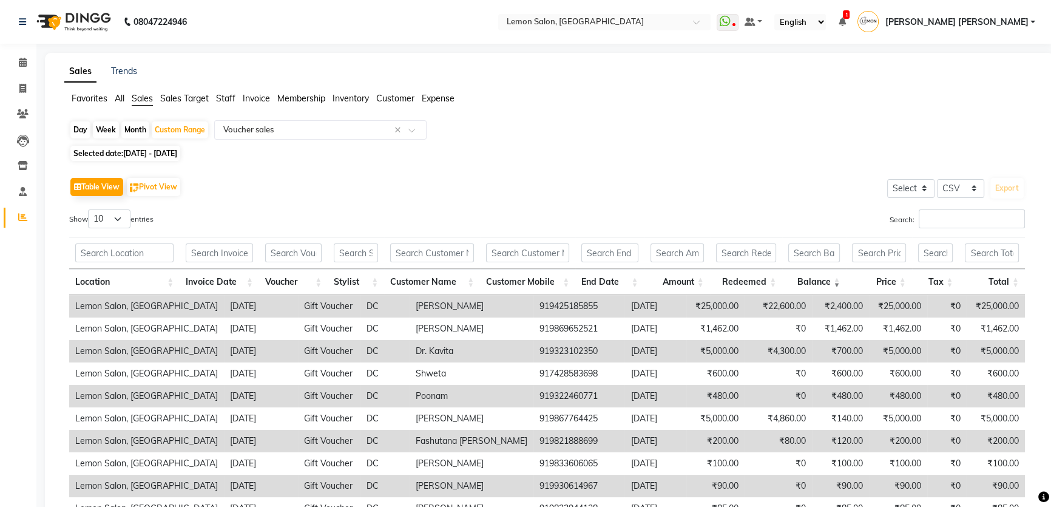
scroll to position [110, 0]
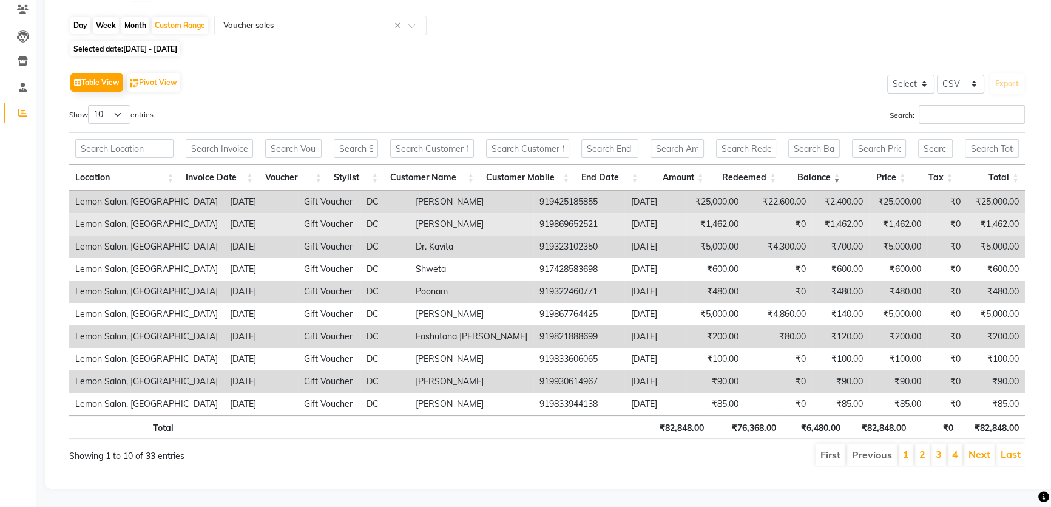
click at [533, 217] on td "919869652521" at bounding box center [578, 224] width 91 height 22
copy td "919869652521"
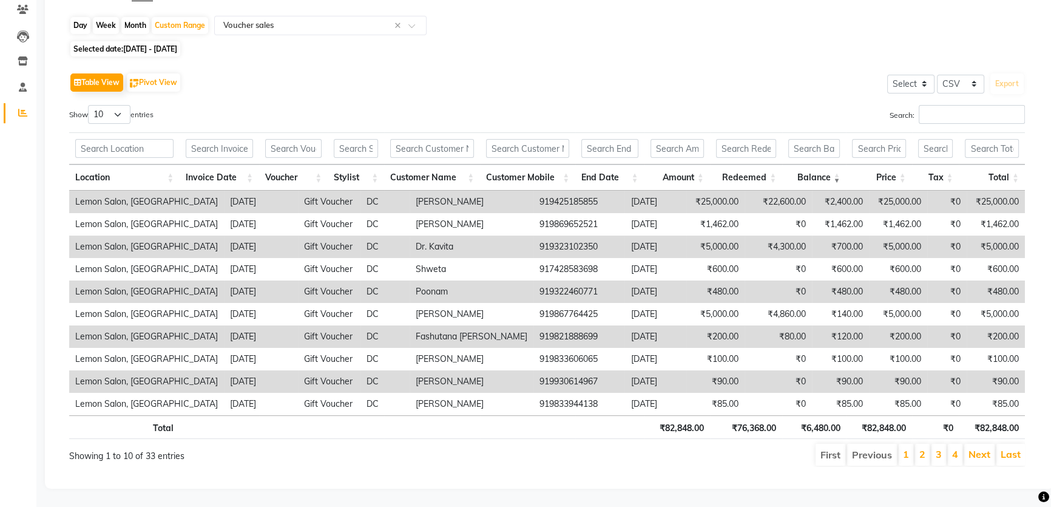
click at [552, 70] on div "Table View Pivot View Select Select CSV PDF Export" at bounding box center [547, 82] width 956 height 25
click at [535, 331] on td "919821888699" at bounding box center [578, 336] width 91 height 22
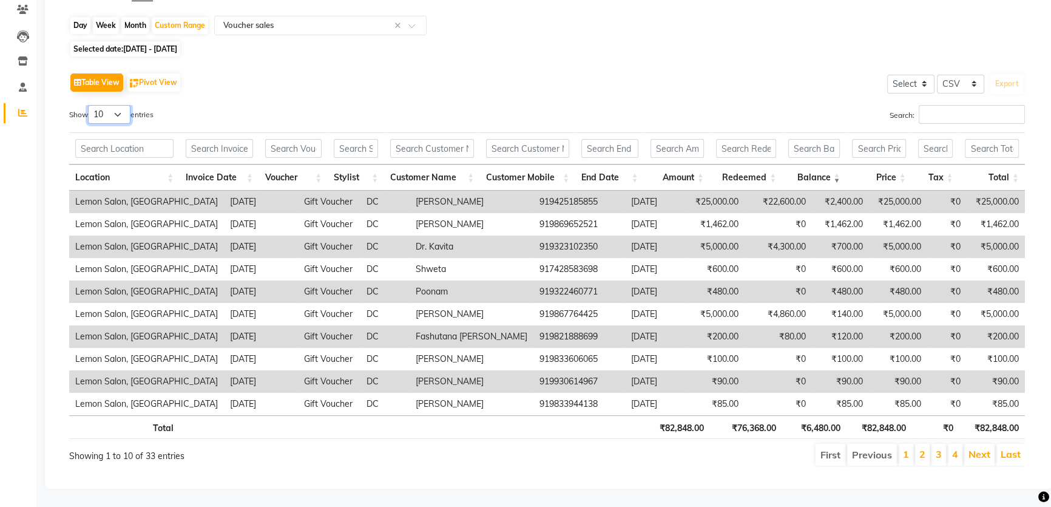
click at [102, 108] on select "10 25 50 100" at bounding box center [109, 114] width 42 height 19
select select "100"
click at [90, 105] on select "10 25 50 100" at bounding box center [109, 114] width 42 height 19
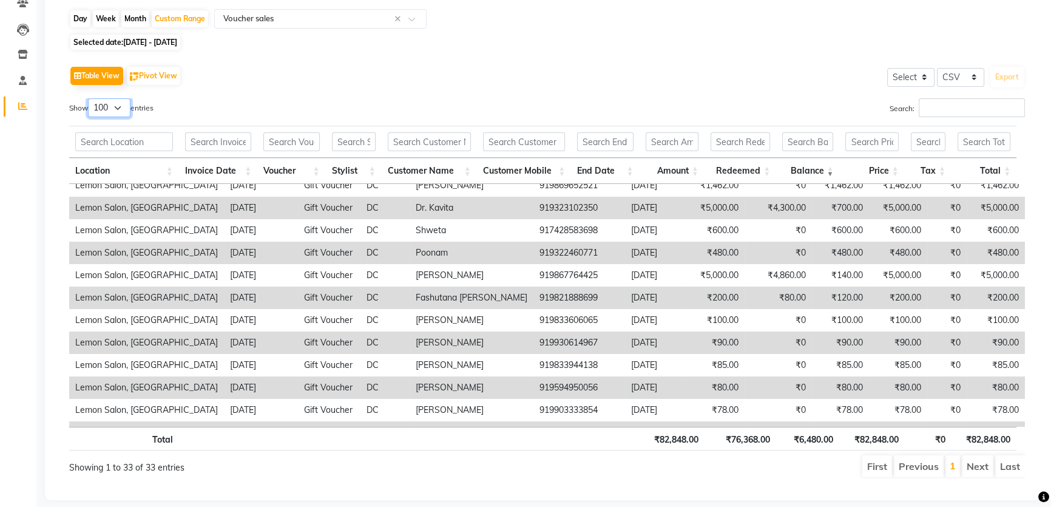
scroll to position [0, 0]
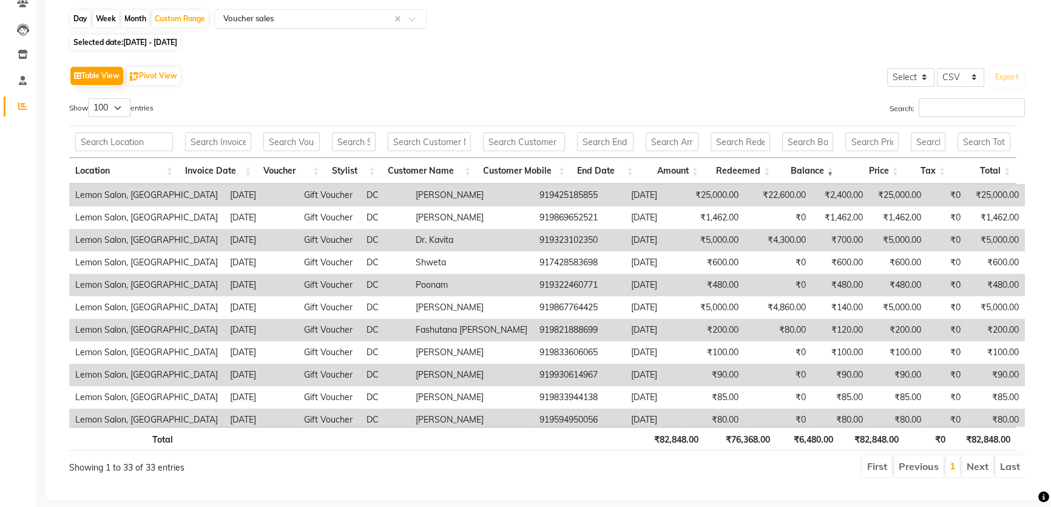
click at [260, 16] on input "text" at bounding box center [308, 19] width 175 height 12
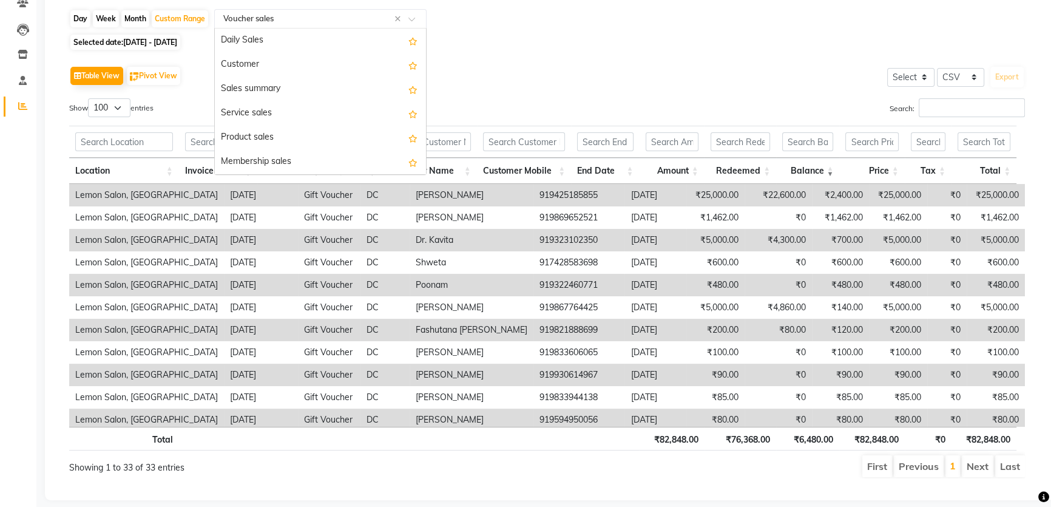
scroll to position [97, 0]
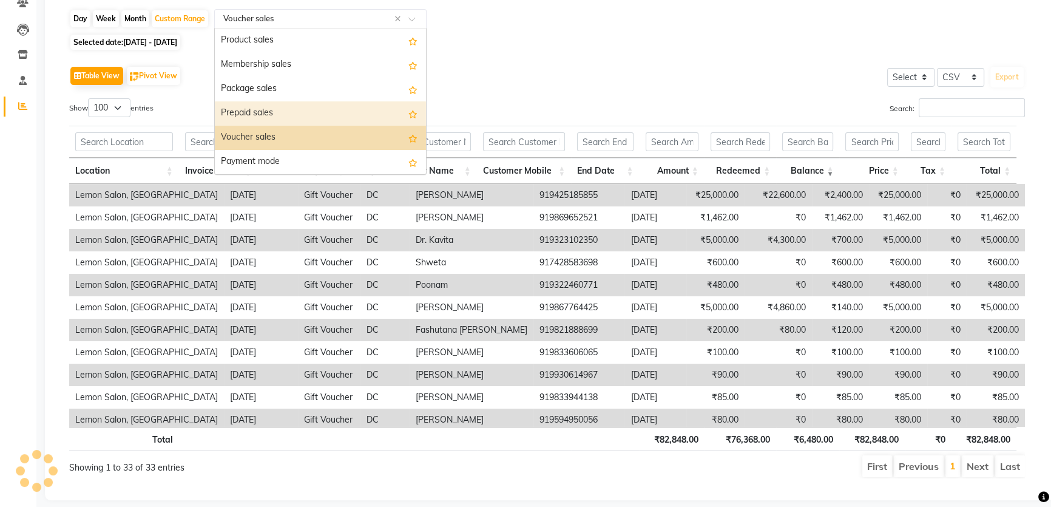
click at [519, 109] on div "Show 10 25 50 100 entries" at bounding box center [303, 110] width 469 height 24
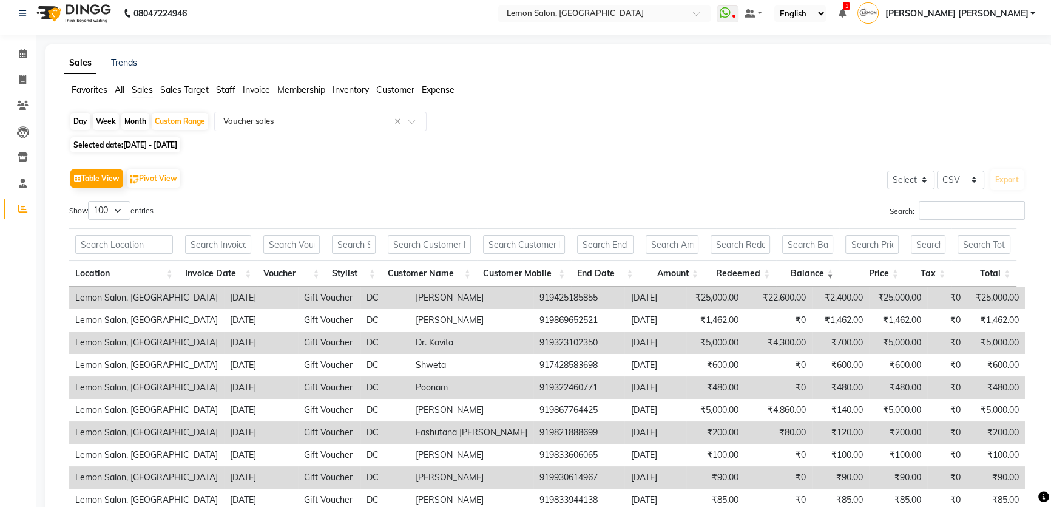
scroll to position [0, 0]
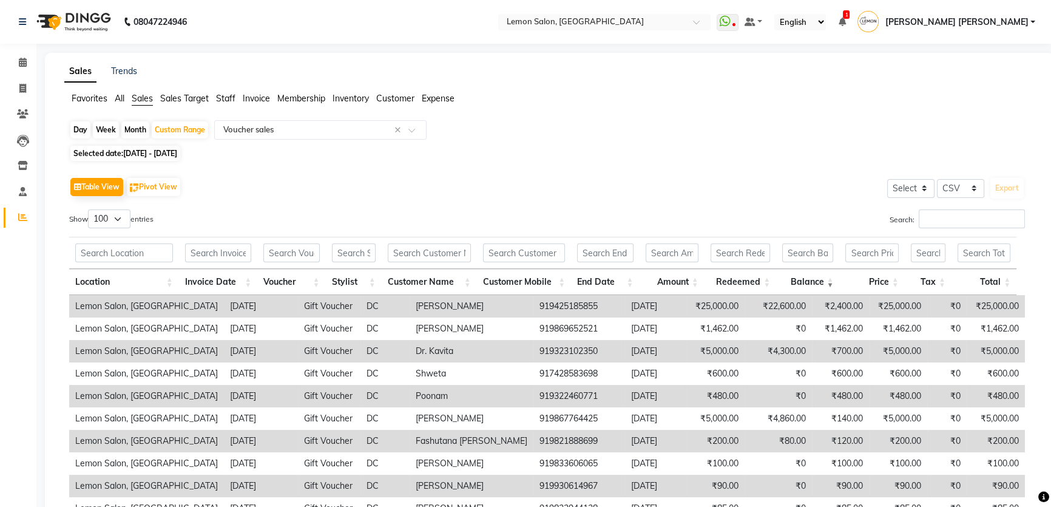
click at [314, 102] on span "Membership" at bounding box center [301, 98] width 48 height 11
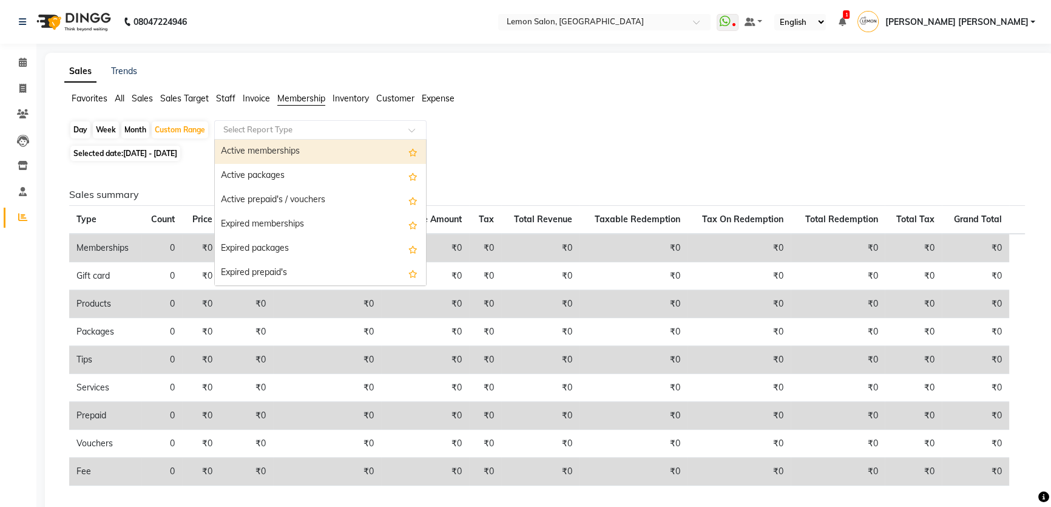
click at [323, 127] on input "text" at bounding box center [308, 130] width 175 height 12
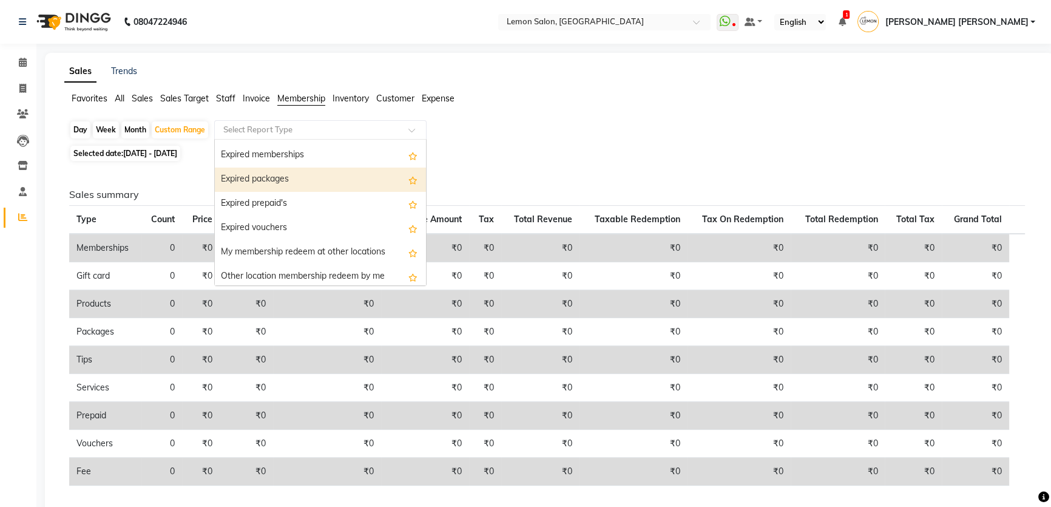
scroll to position [73, 0]
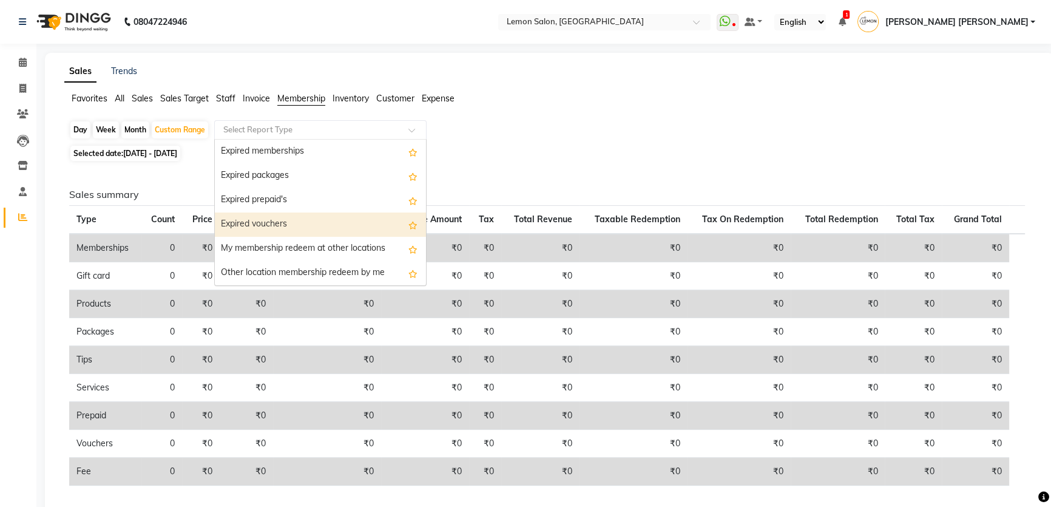
click at [294, 222] on div "Expired vouchers" at bounding box center [320, 224] width 211 height 24
select select "csv"
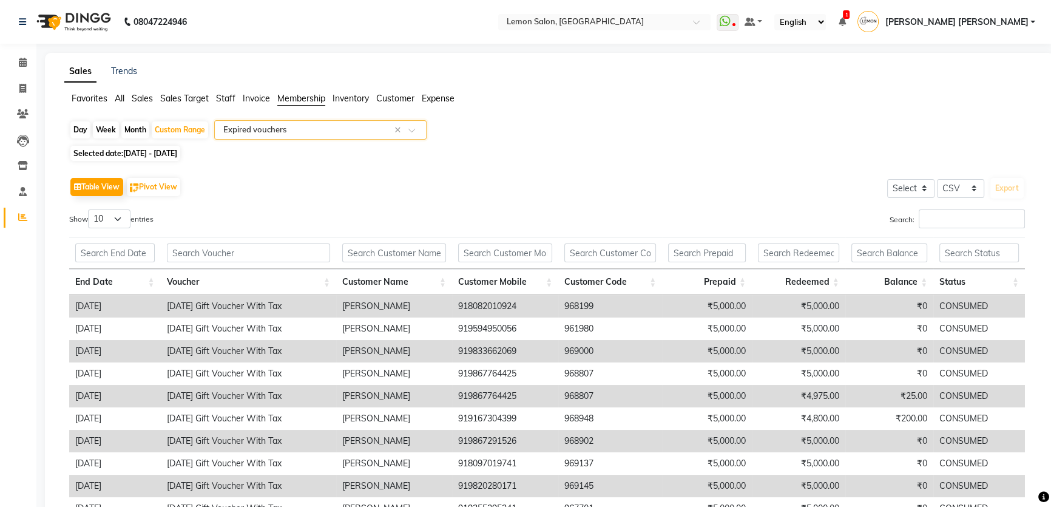
scroll to position [110, 0]
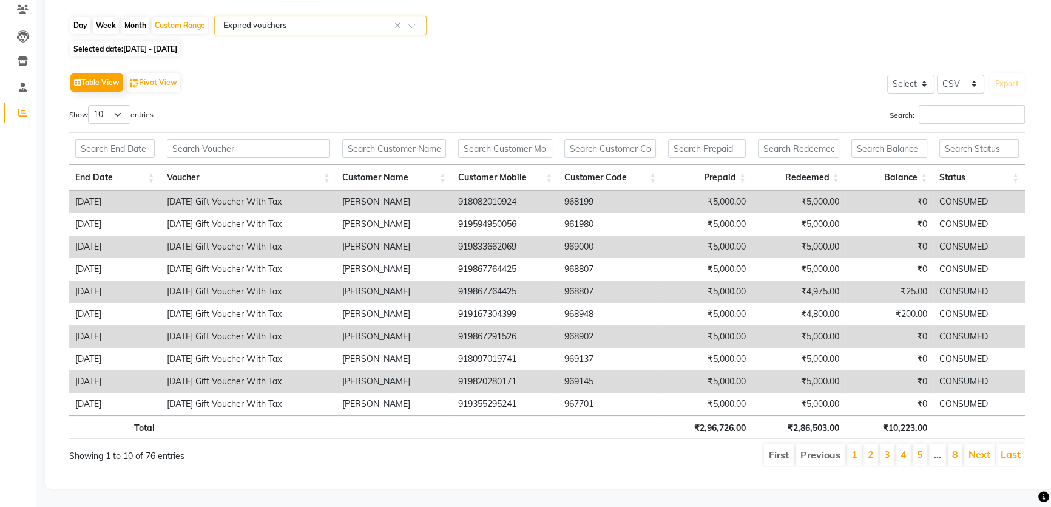
click at [891, 174] on th "Balance" at bounding box center [889, 177] width 89 height 26
click at [898, 174] on th "Balance" at bounding box center [889, 177] width 89 height 26
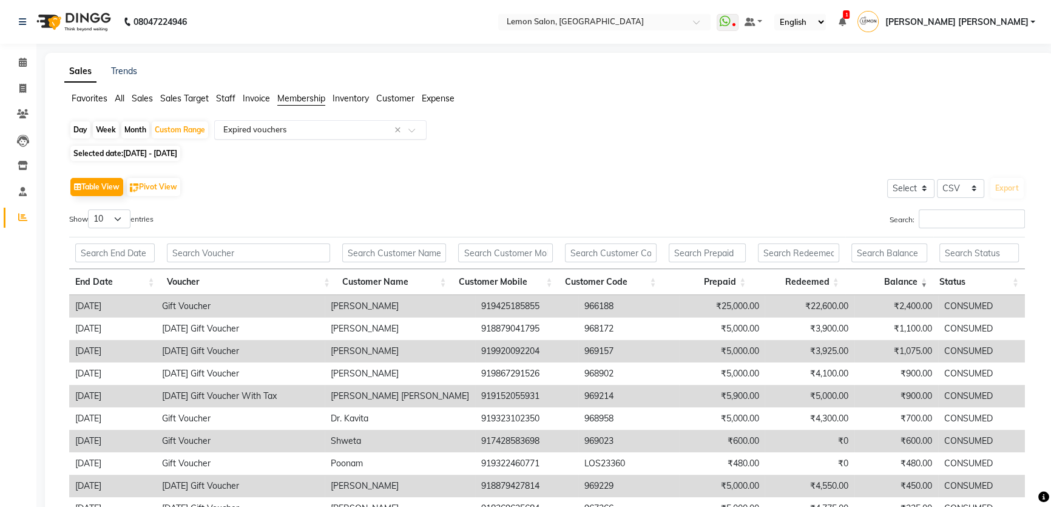
scroll to position [0, 0]
click at [266, 132] on input "text" at bounding box center [308, 130] width 175 height 12
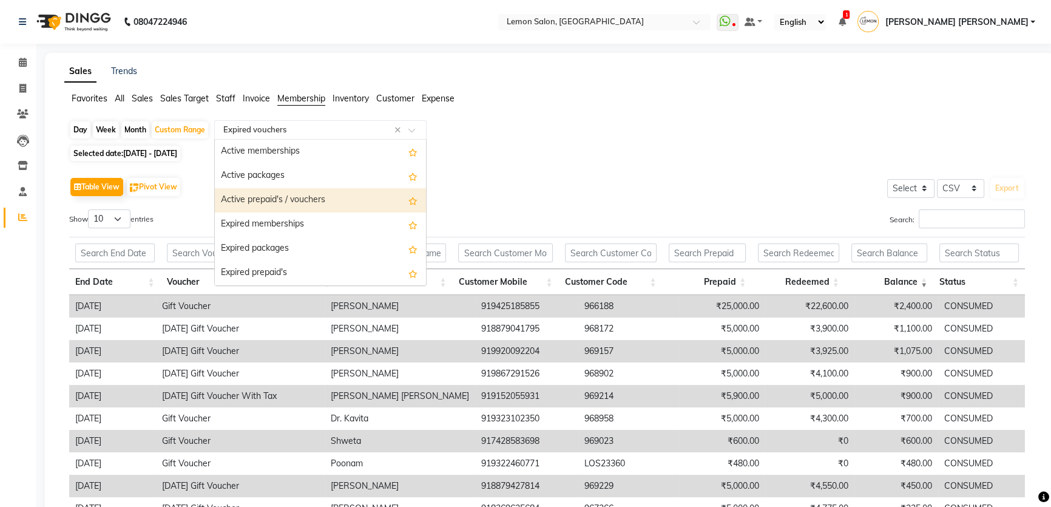
click at [318, 205] on div "Active prepaid's / vouchers" at bounding box center [320, 200] width 211 height 24
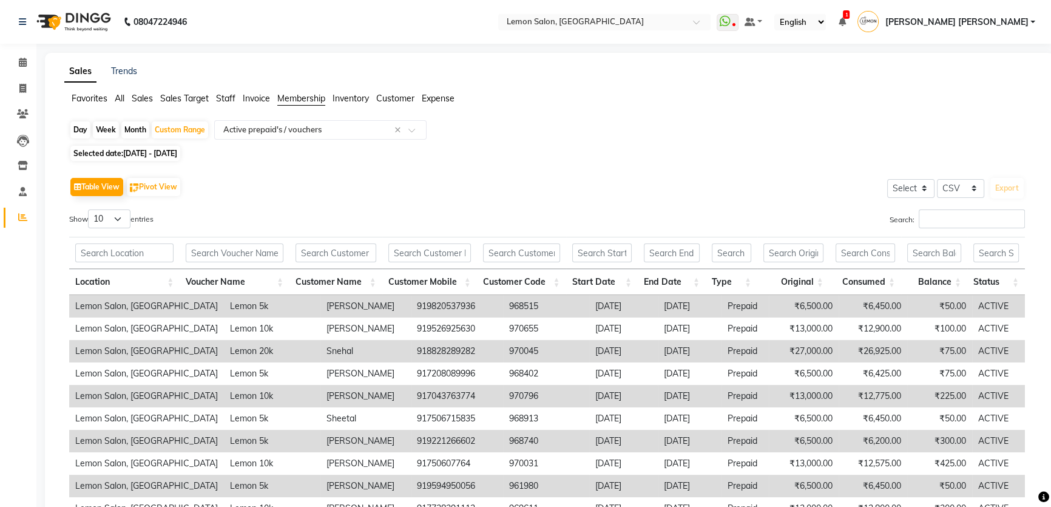
click at [937, 280] on th "Balance" at bounding box center [934, 282] width 66 height 26
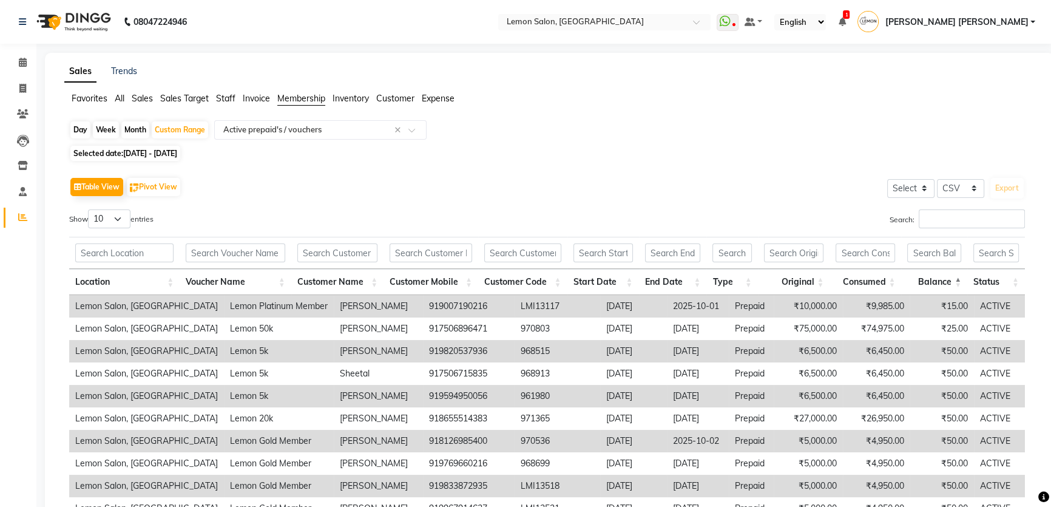
click at [937, 280] on th "Balance" at bounding box center [934, 282] width 66 height 26
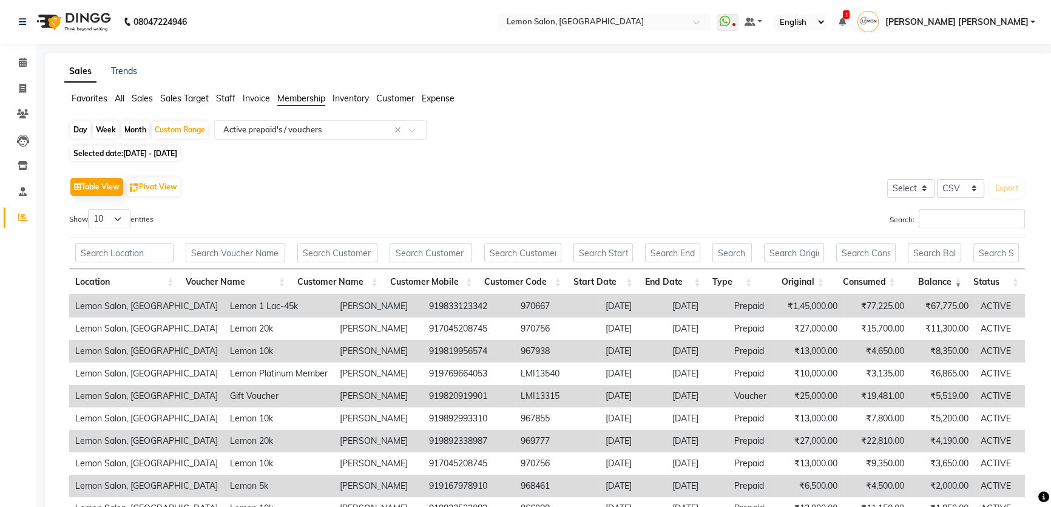
scroll to position [110, 0]
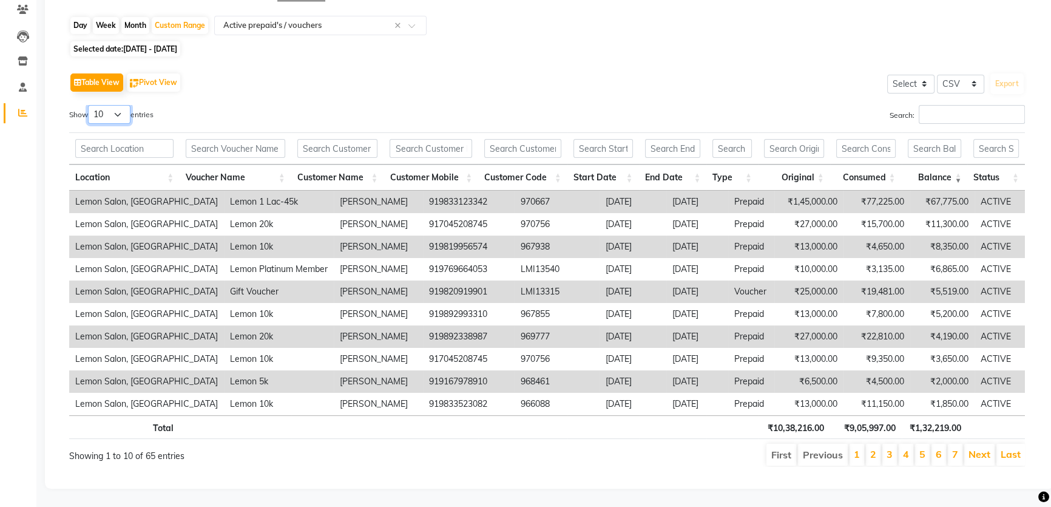
click at [109, 105] on select "10 25 50 100" at bounding box center [109, 114] width 42 height 19
select select "100"
click at [90, 105] on select "10 25 50 100" at bounding box center [109, 114] width 42 height 19
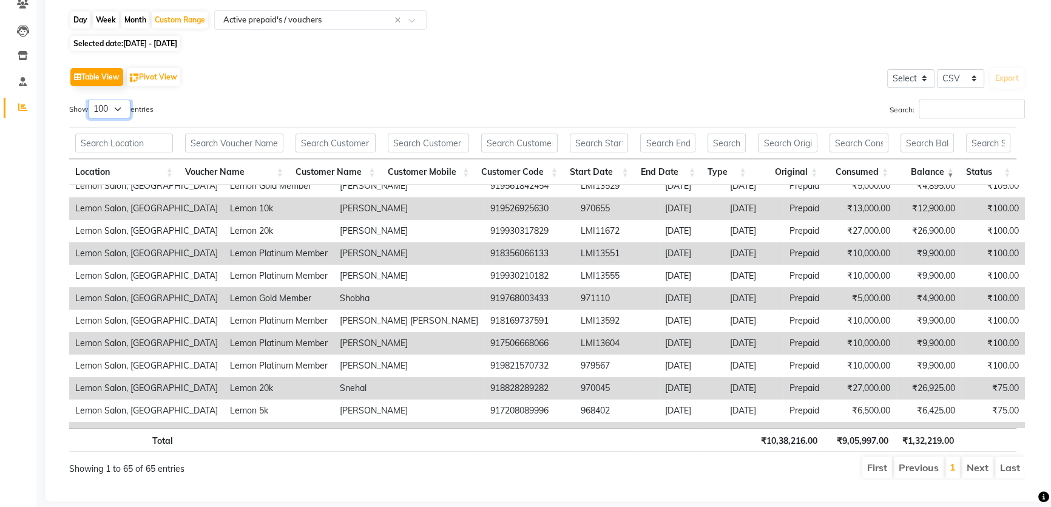
scroll to position [717, 0]
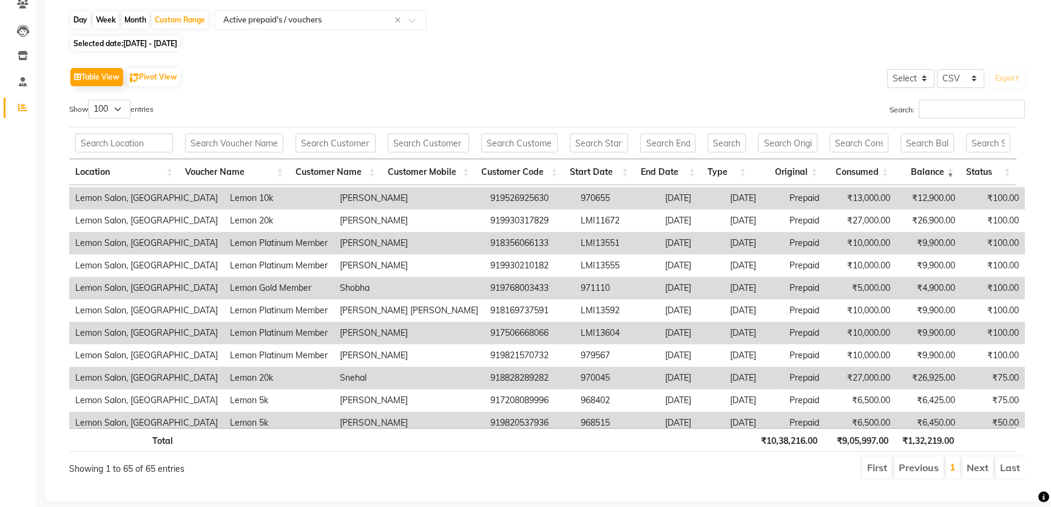
click at [217, 168] on th "Voucher Name" at bounding box center [234, 172] width 110 height 26
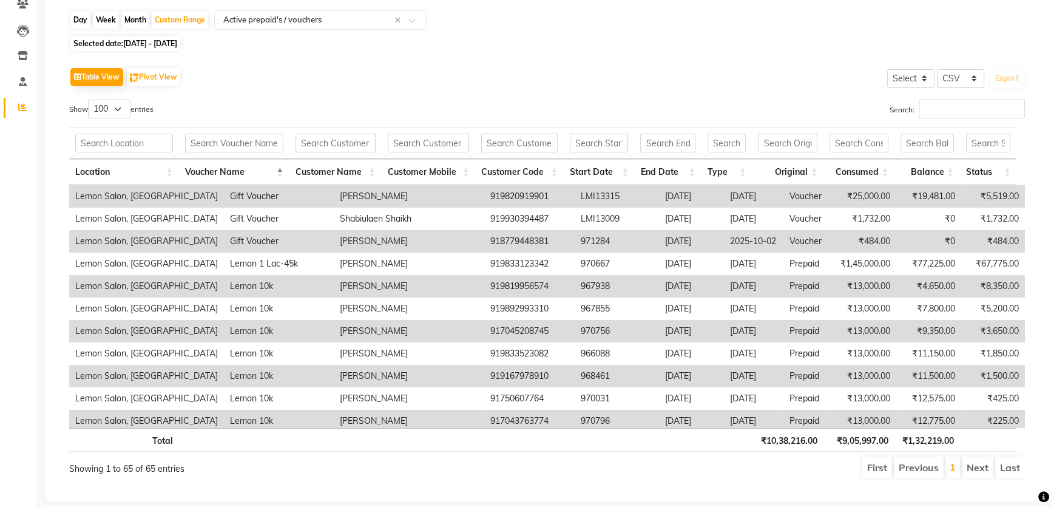
scroll to position [55, 0]
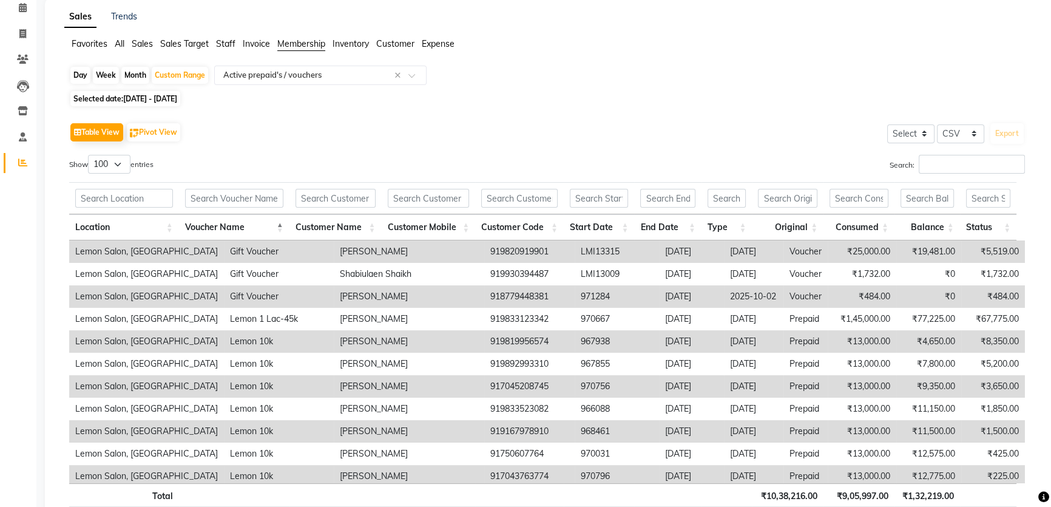
click at [317, 161] on div "Show 10 25 50 100 entries" at bounding box center [303, 167] width 469 height 24
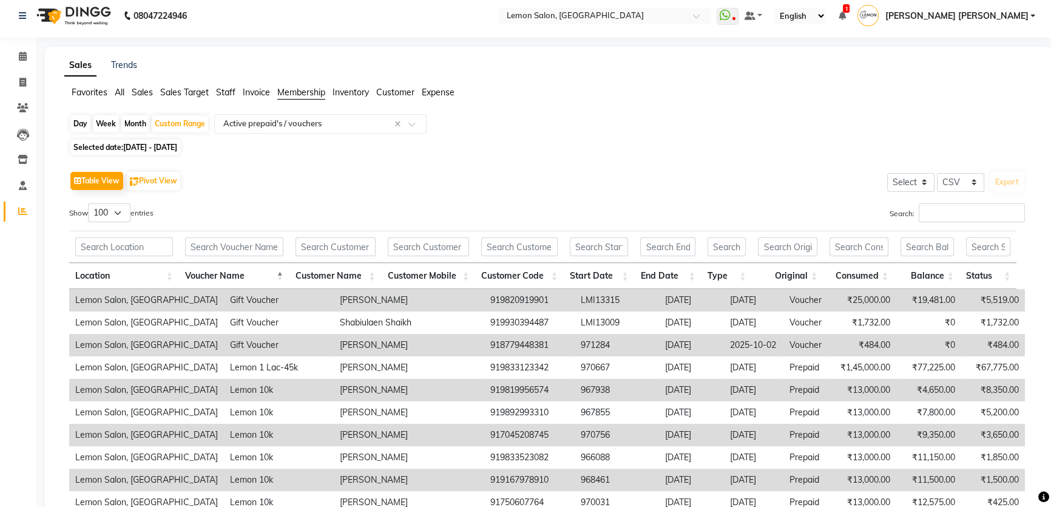
scroll to position [0, 0]
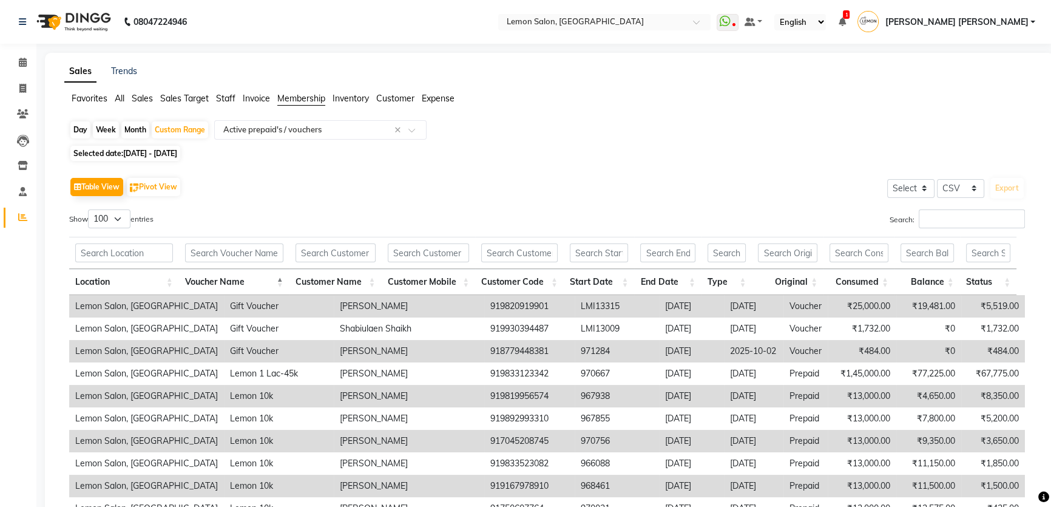
click at [662, 279] on th "End Date" at bounding box center [667, 282] width 67 height 26
click at [325, 127] on input "text" at bounding box center [308, 130] width 175 height 12
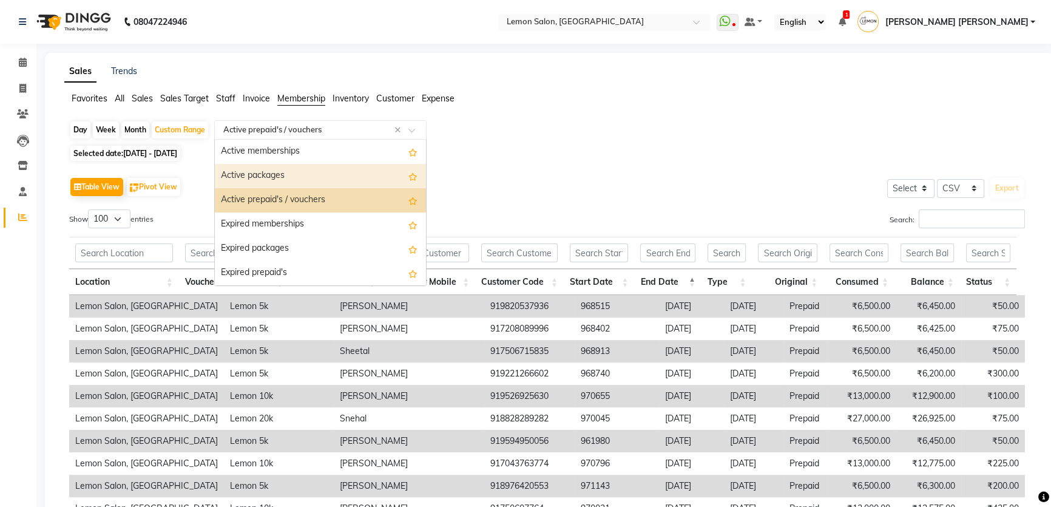
click at [313, 175] on div "Active packages" at bounding box center [320, 176] width 211 height 24
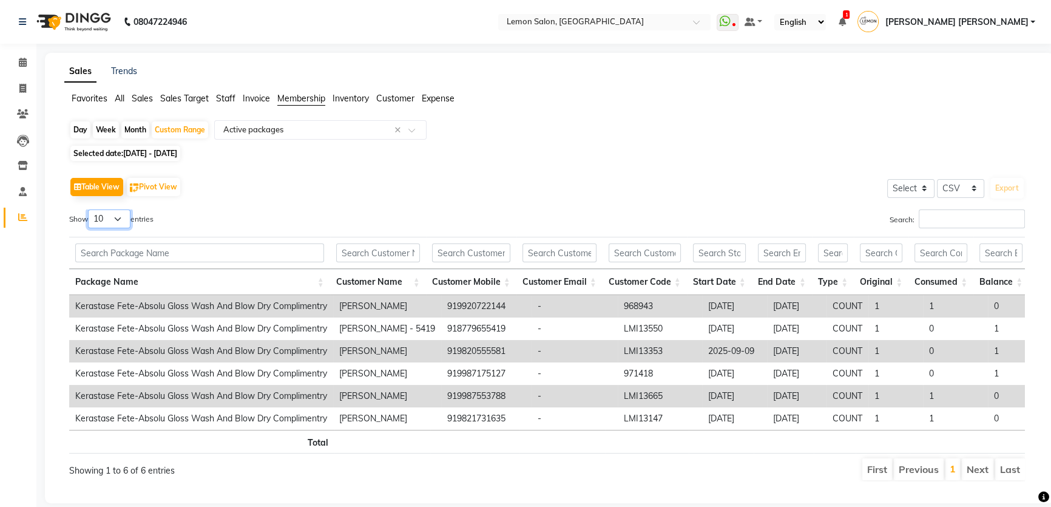
click at [109, 223] on select "10 25 50 100" at bounding box center [109, 218] width 42 height 19
select select "100"
click at [90, 209] on select "10 25 50 100" at bounding box center [109, 218] width 42 height 19
click at [656, 177] on div "Table View Pivot View Select Select CSV PDF Export" at bounding box center [547, 186] width 956 height 25
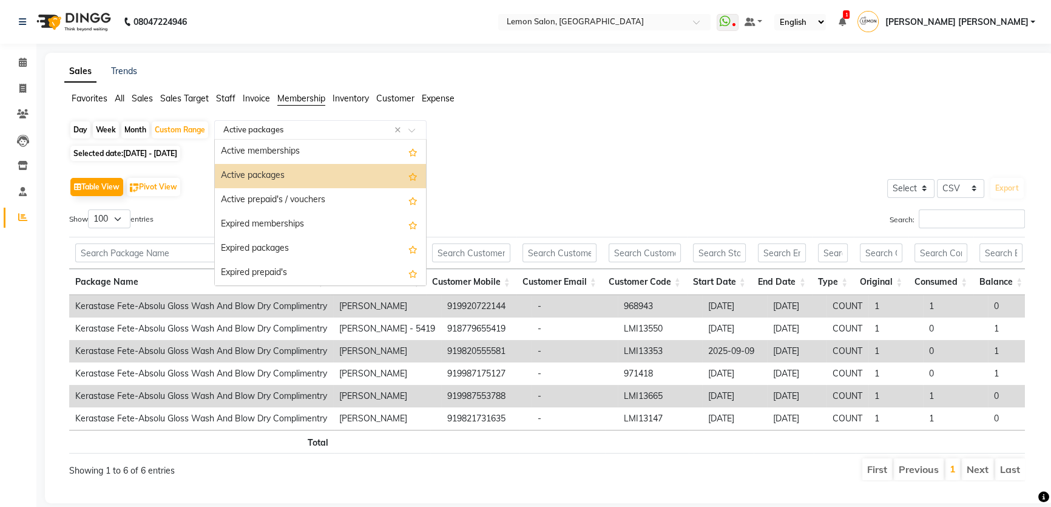
click at [349, 124] on input "text" at bounding box center [308, 130] width 175 height 12
click at [312, 154] on div "Active memberships" at bounding box center [320, 152] width 211 height 24
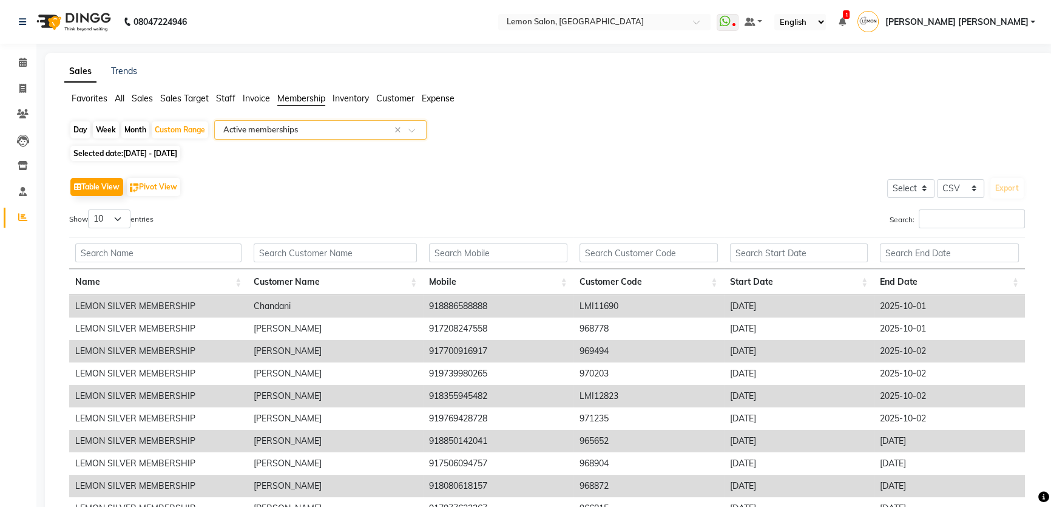
click at [312, 127] on input "text" at bounding box center [308, 130] width 175 height 12
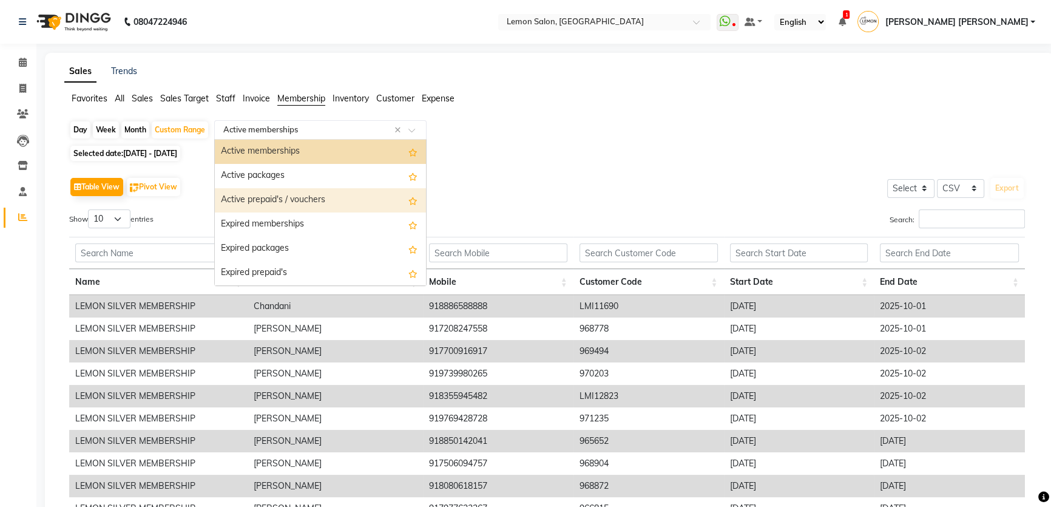
click at [285, 197] on div "Active prepaid's / vouchers" at bounding box center [320, 200] width 211 height 24
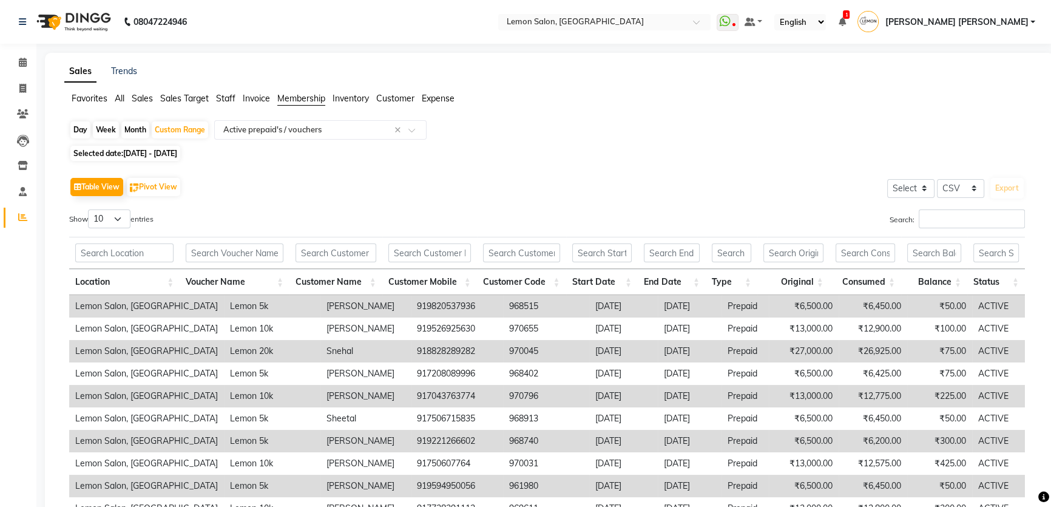
click at [935, 285] on th "Balance" at bounding box center [934, 282] width 66 height 26
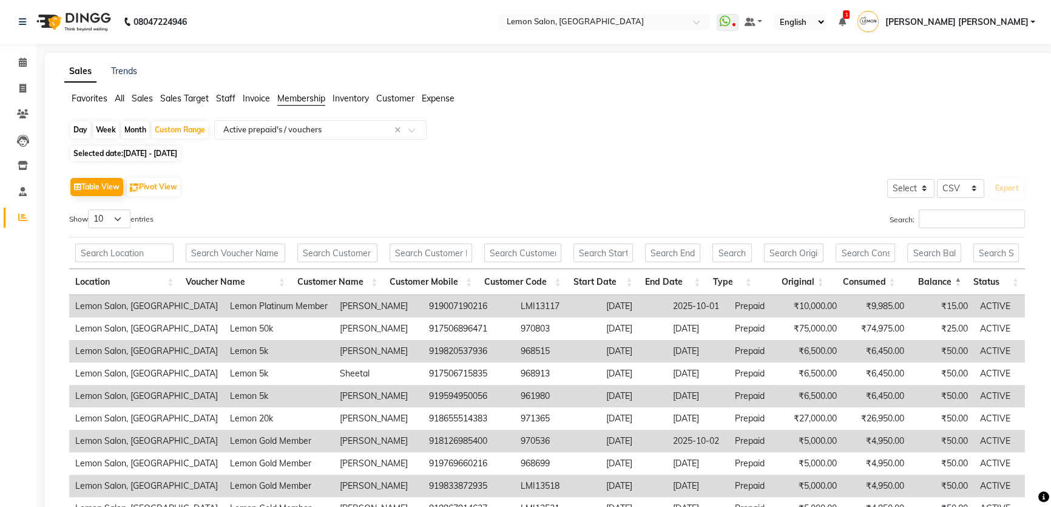
click at [935, 285] on th "Balance" at bounding box center [934, 282] width 66 height 26
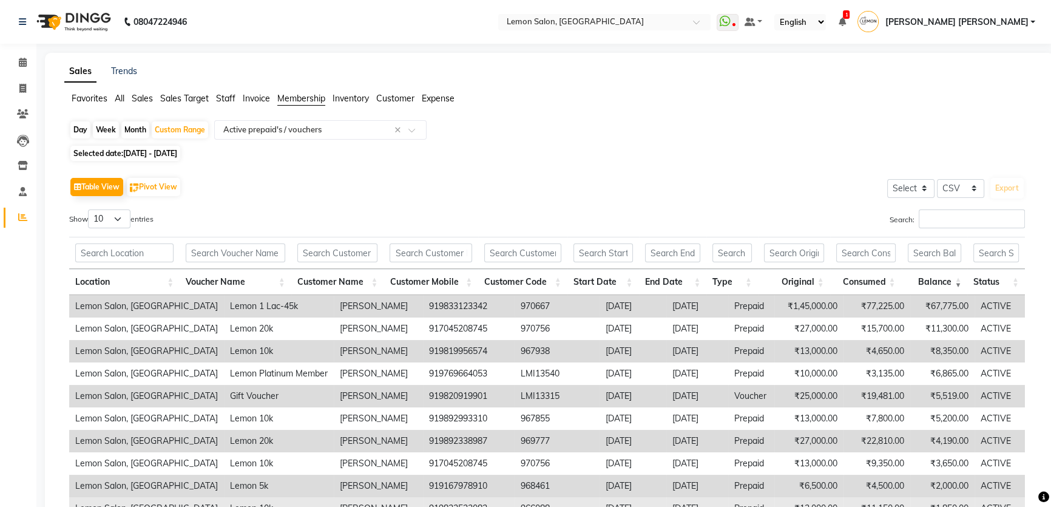
scroll to position [110, 0]
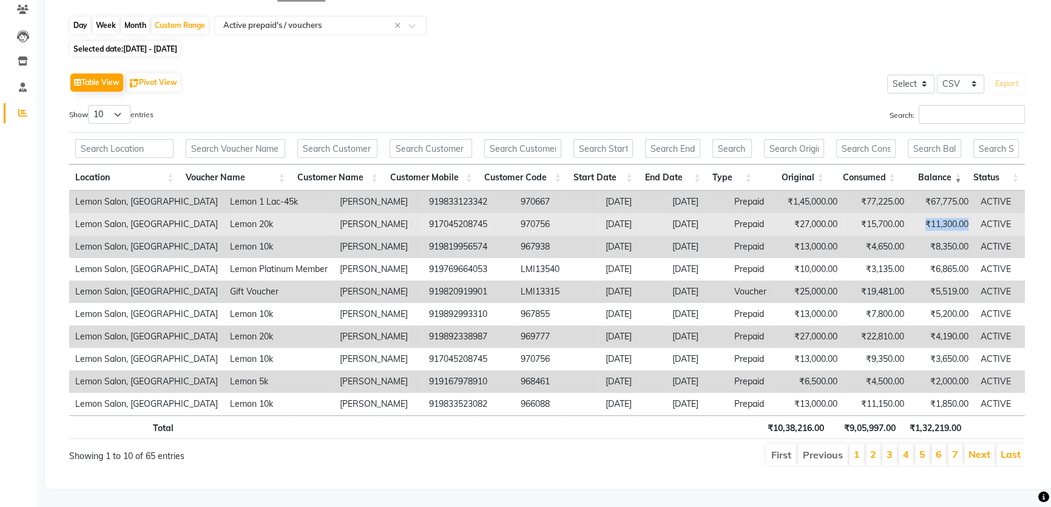
drag, startPoint x: 913, startPoint y: 222, endPoint x: 965, endPoint y: 222, distance: 51.6
click at [965, 222] on td "₹11,300.00" at bounding box center [942, 224] width 64 height 22
drag, startPoint x: 646, startPoint y: 220, endPoint x: 713, endPoint y: 220, distance: 67.4
click at [713, 220] on tr "Lemon Salon, Mira Road Lemon 20k Sayali Hadapkar 917045208745 970756 2024-05-27…" at bounding box center [547, 224] width 956 height 22
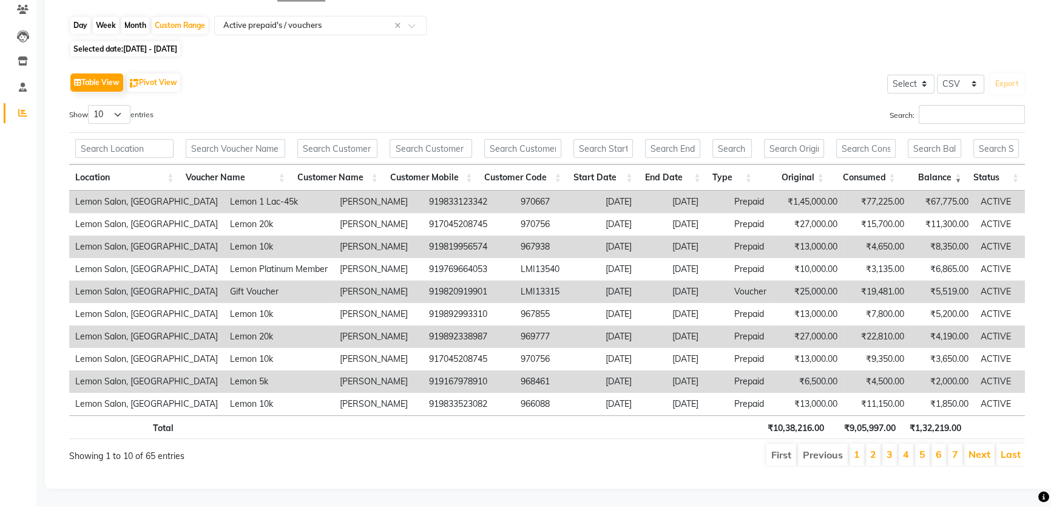
click at [499, 89] on div "Table View Pivot View Select Select CSV PDF Export" at bounding box center [547, 82] width 956 height 25
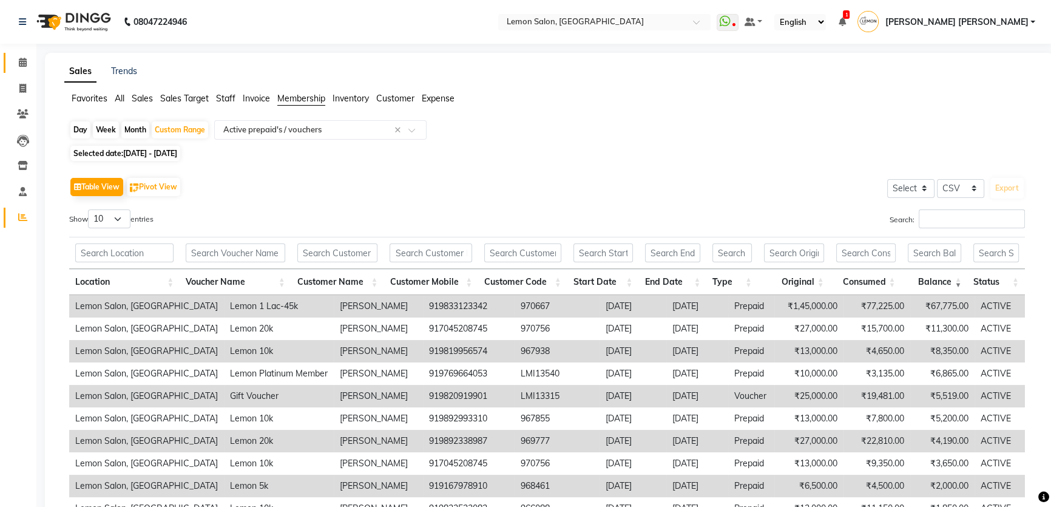
click at [12, 61] on span at bounding box center [22, 63] width 21 height 14
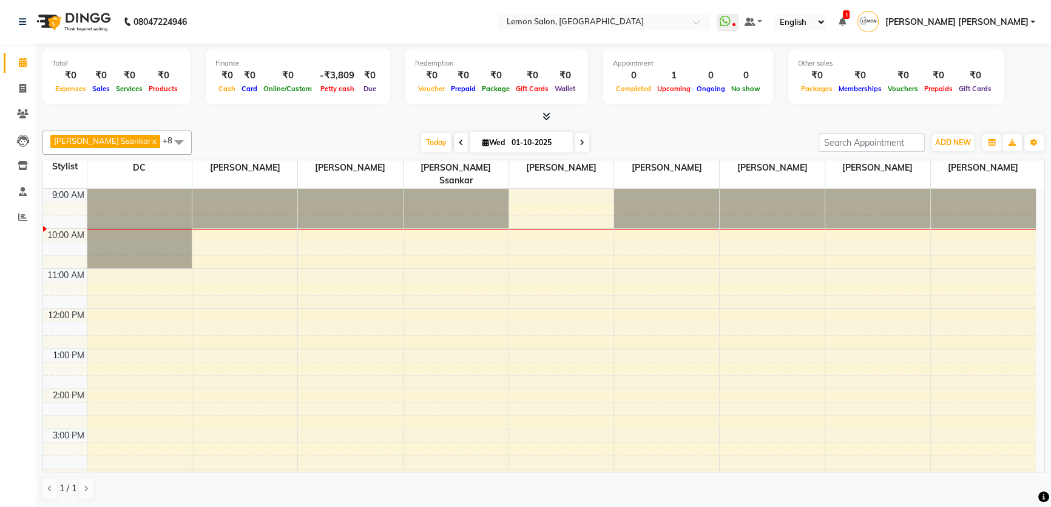
click at [24, 231] on li "Completed InProgress Upcoming Dropped Tentative Check-In Confirm" at bounding box center [18, 234] width 36 height 6
click at [24, 225] on link "Reports" at bounding box center [18, 218] width 29 height 20
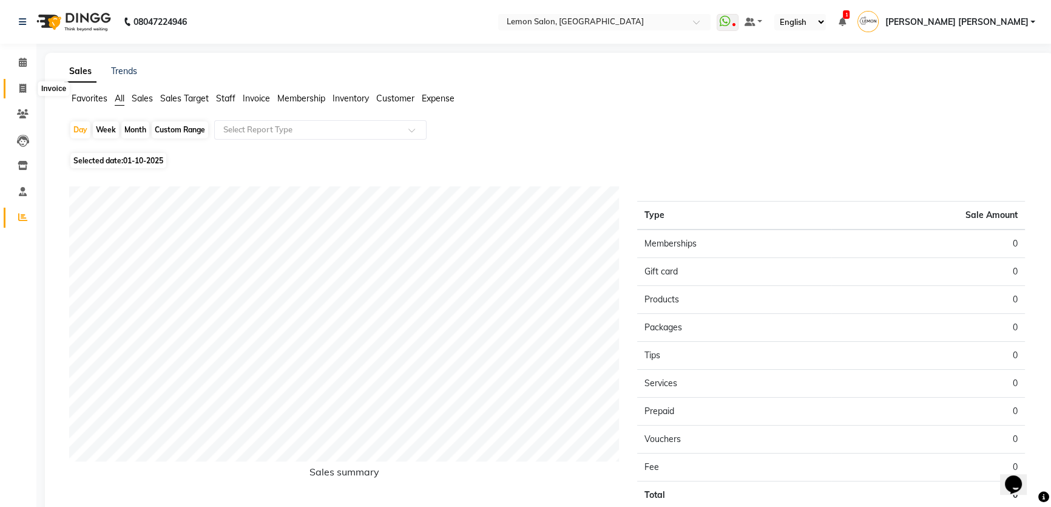
click at [21, 88] on icon at bounding box center [22, 88] width 7 height 9
select select "568"
select select "service"
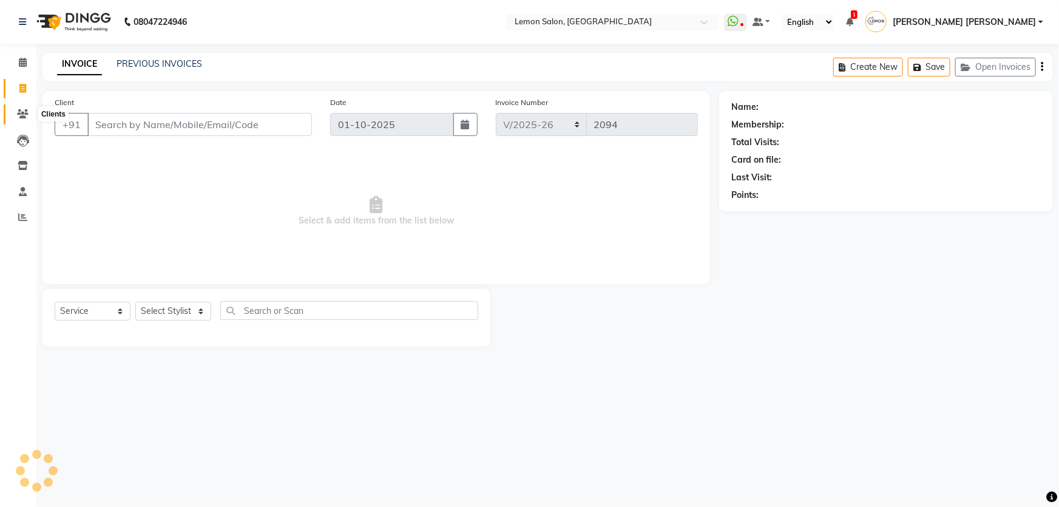
click at [29, 115] on span at bounding box center [22, 114] width 21 height 14
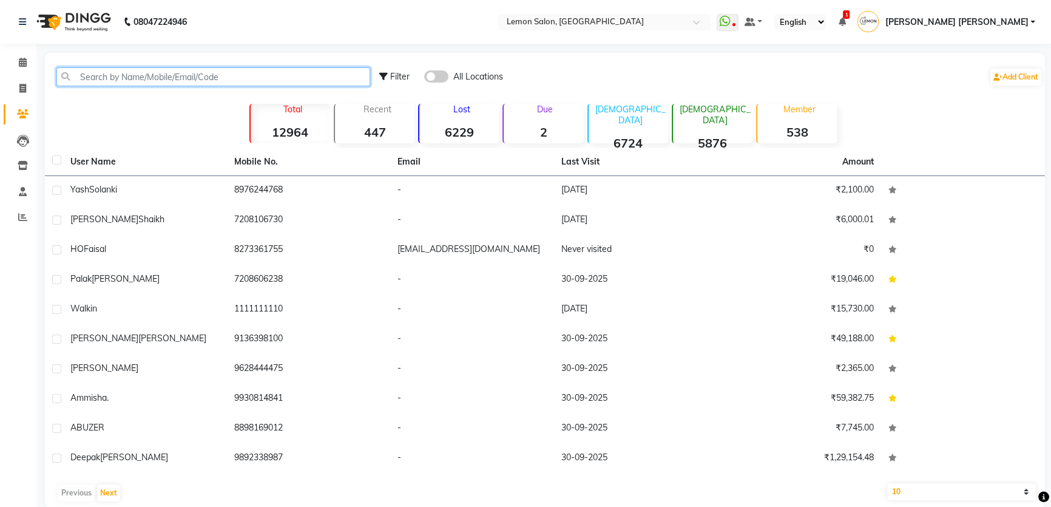
click at [112, 75] on input "text" at bounding box center [213, 76] width 314 height 19
paste input "919869652521"
type input "919869652521"
click at [26, 84] on span at bounding box center [22, 89] width 21 height 14
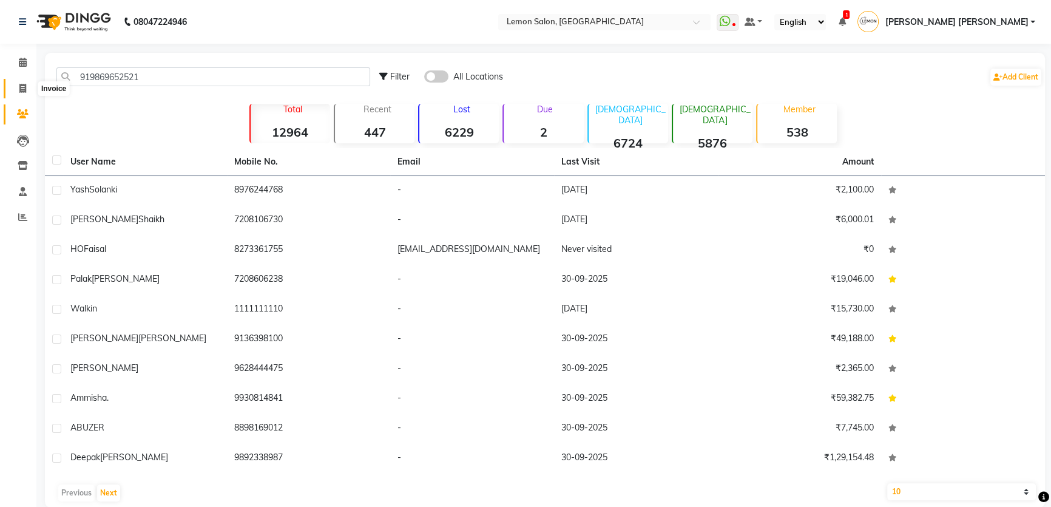
select select "service"
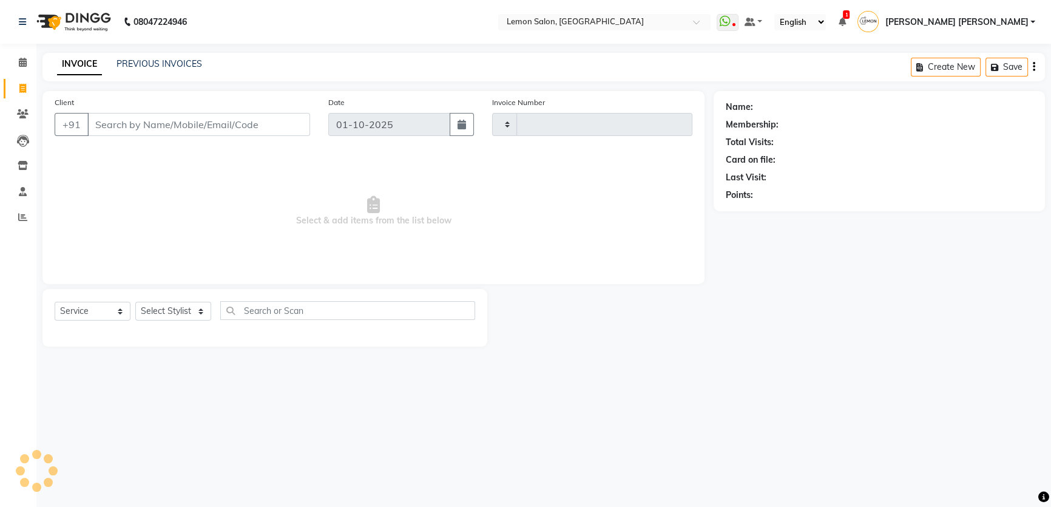
type input "2094"
select select "568"
select select "membership"
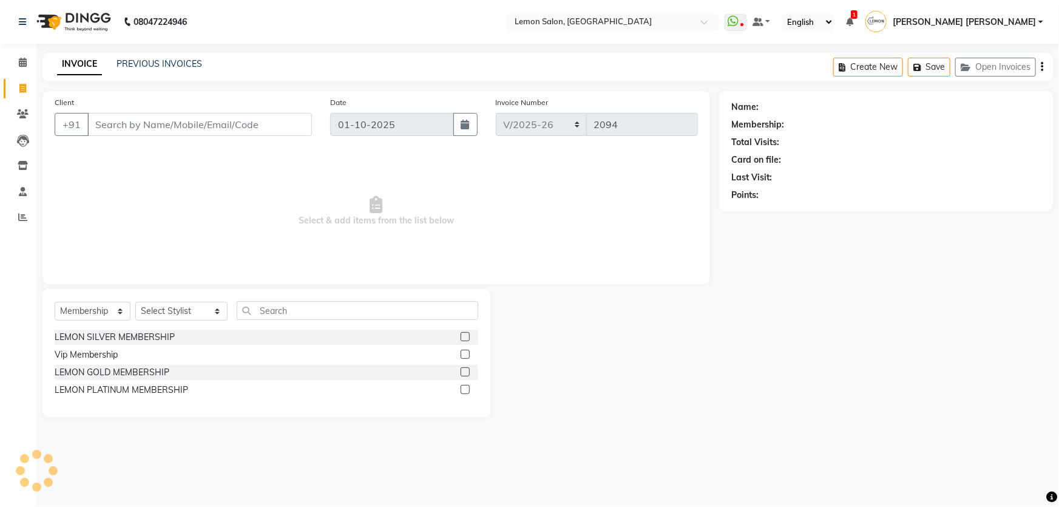
click at [96, 120] on input "Client" at bounding box center [199, 124] width 225 height 23
type input "919869652521"
